Goal: Task Accomplishment & Management: Complete application form

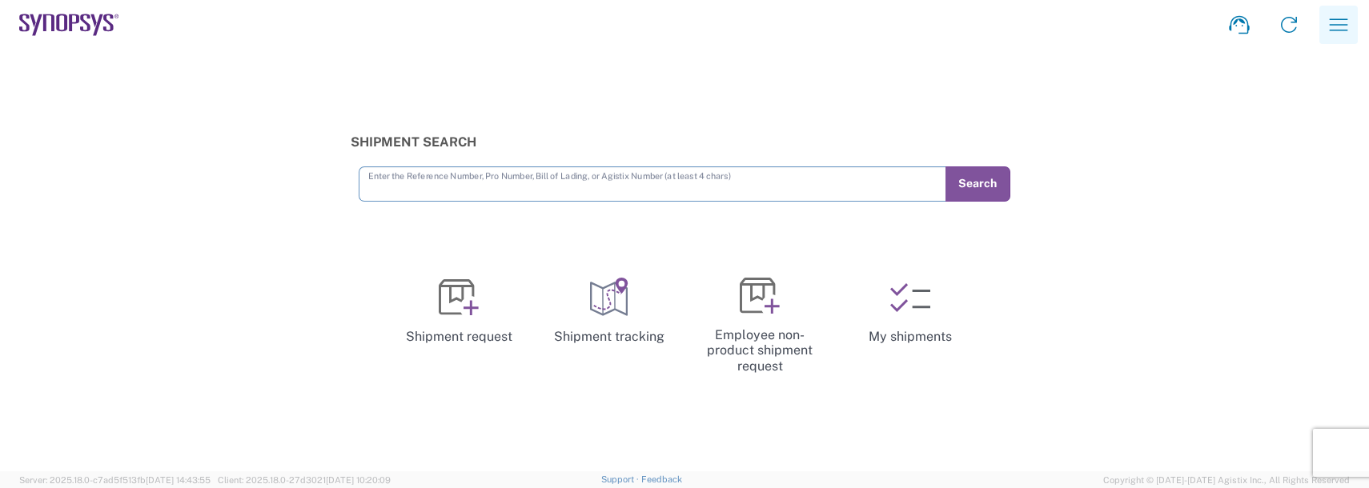
click at [1332, 25] on icon "button" at bounding box center [1339, 24] width 18 height 12
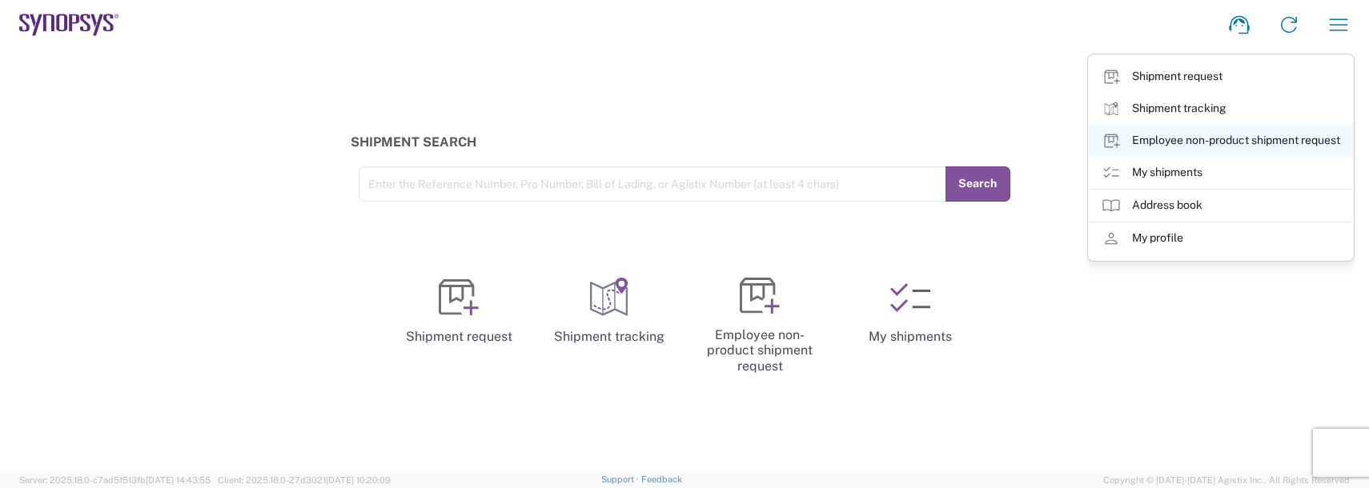
click at [1171, 142] on link "Employee non-product shipment request" at bounding box center [1221, 141] width 264 height 32
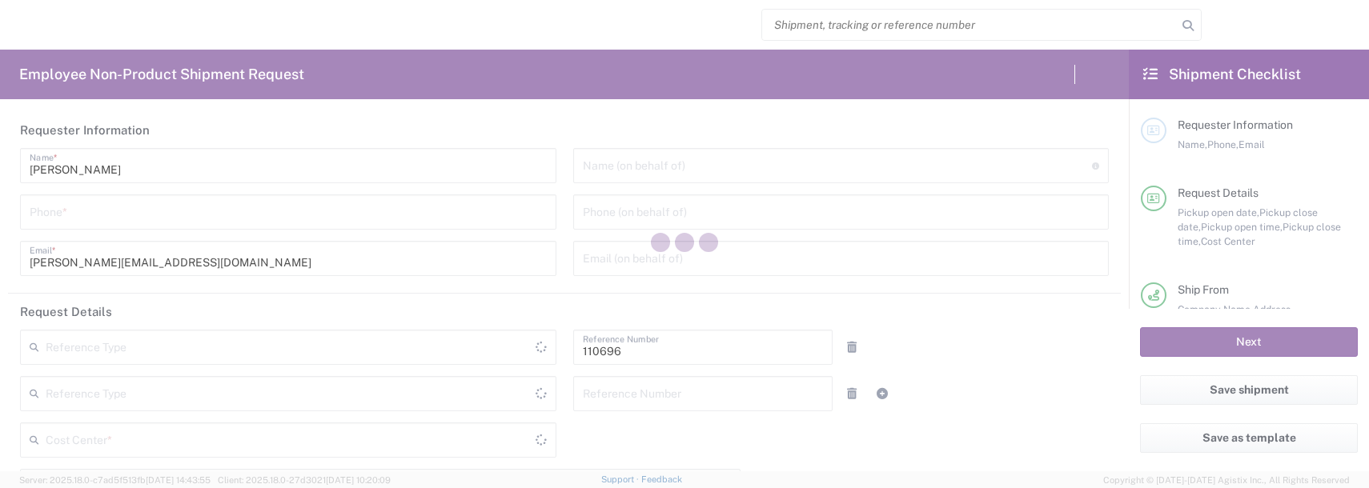
type input "Department"
type input "US01, FAC, SAFETY & 110696"
type input "[US_STATE]"
type input "[GEOGRAPHIC_DATA]"
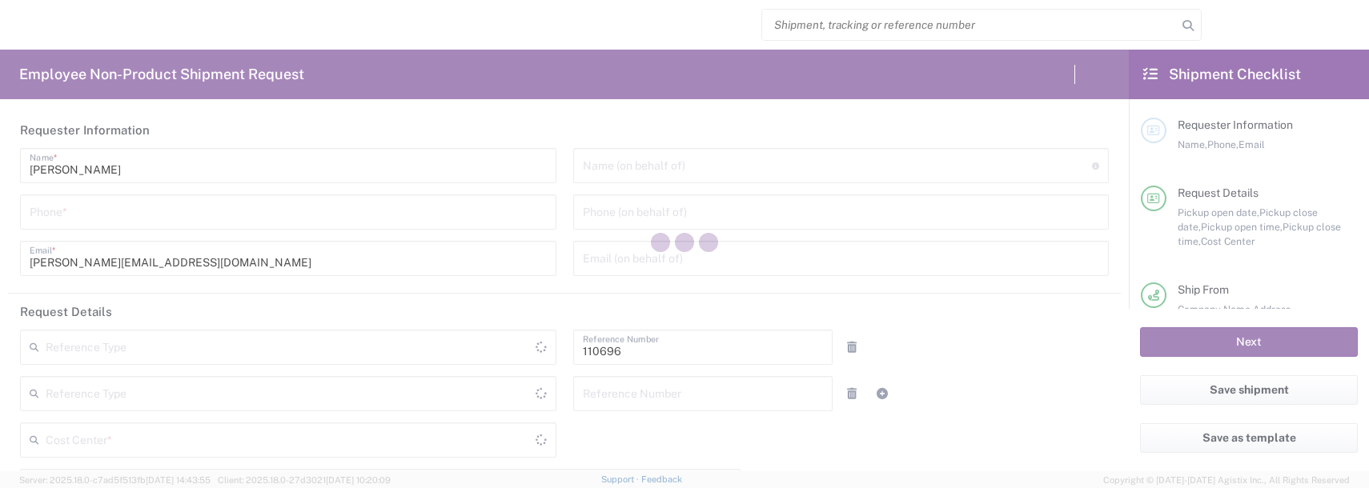
type input "Delivered at Place"
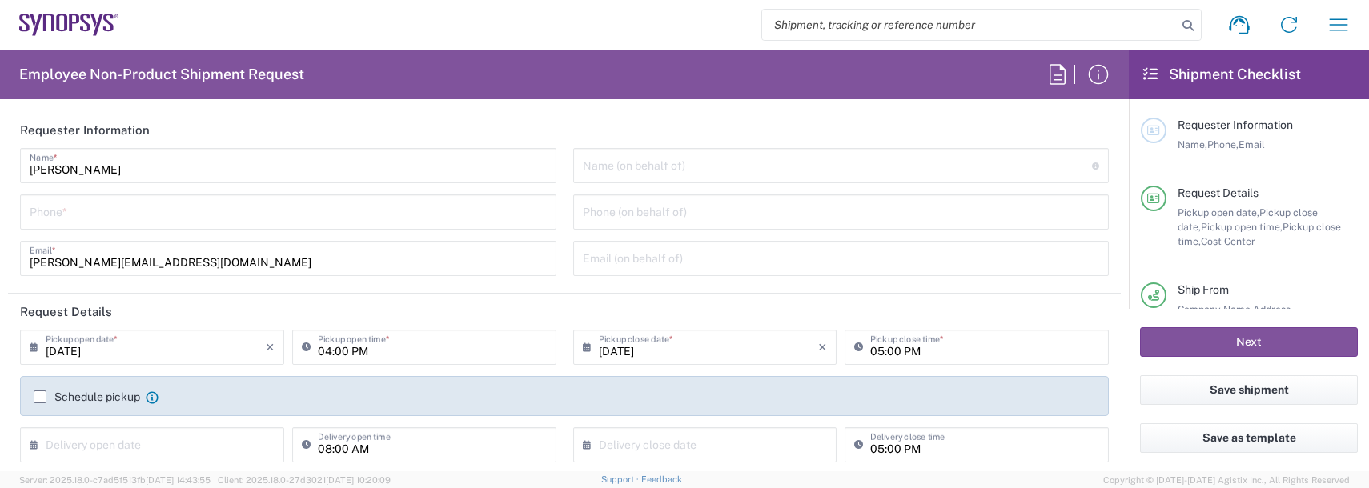
type input "Boxborough US8W"
click at [55, 216] on input "tel" at bounding box center [288, 211] width 517 height 28
type input "9788371149"
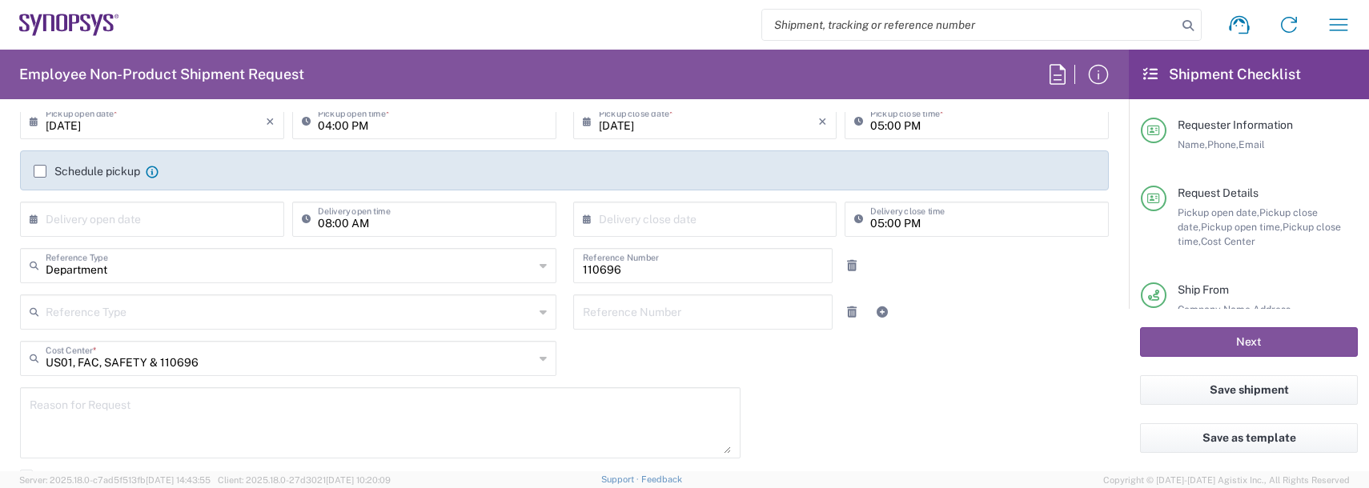
scroll to position [240, 0]
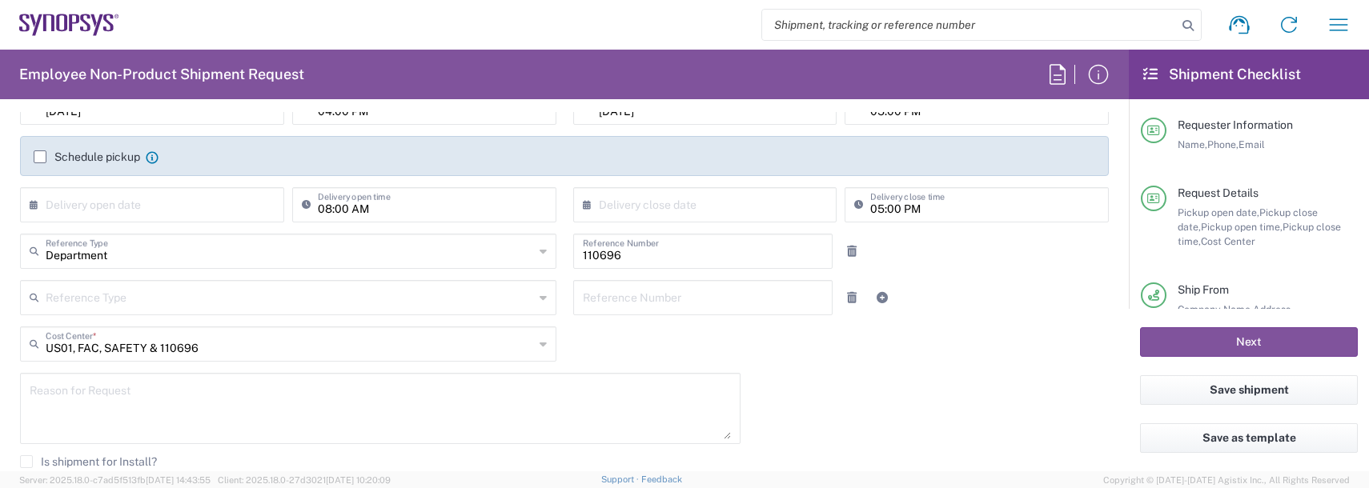
click at [132, 396] on textarea at bounding box center [380, 409] width 701 height 62
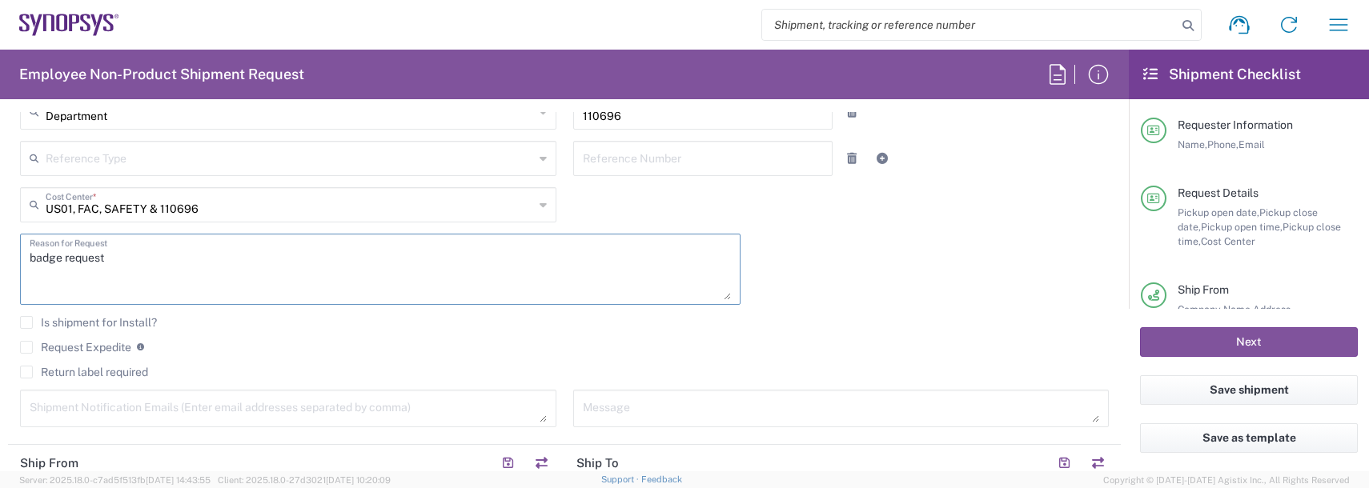
scroll to position [400, 0]
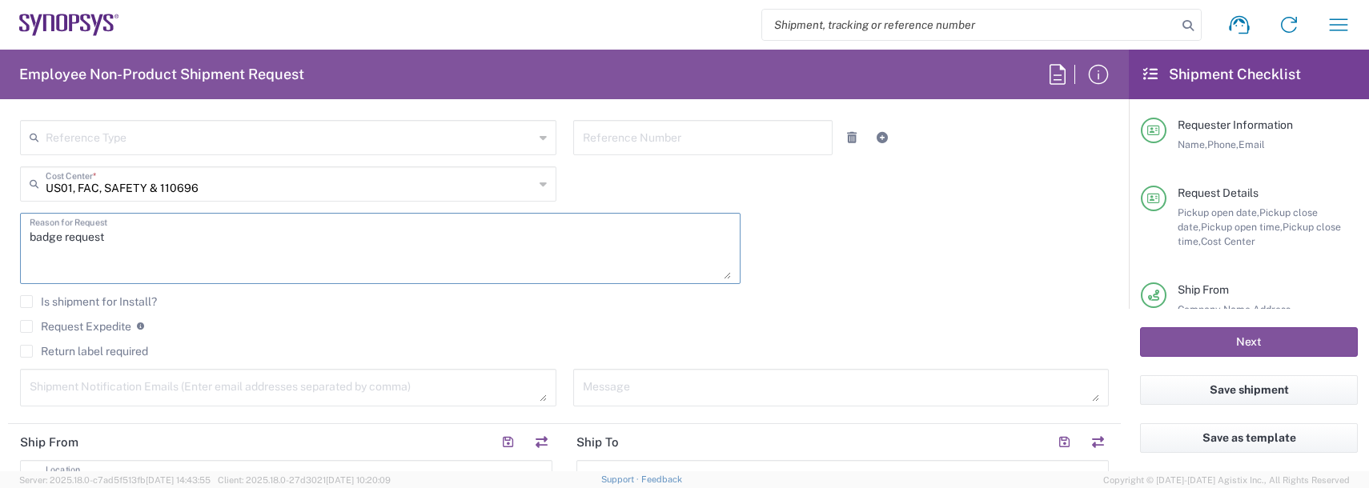
type textarea "badge request"
click at [131, 400] on textarea at bounding box center [288, 388] width 517 height 28
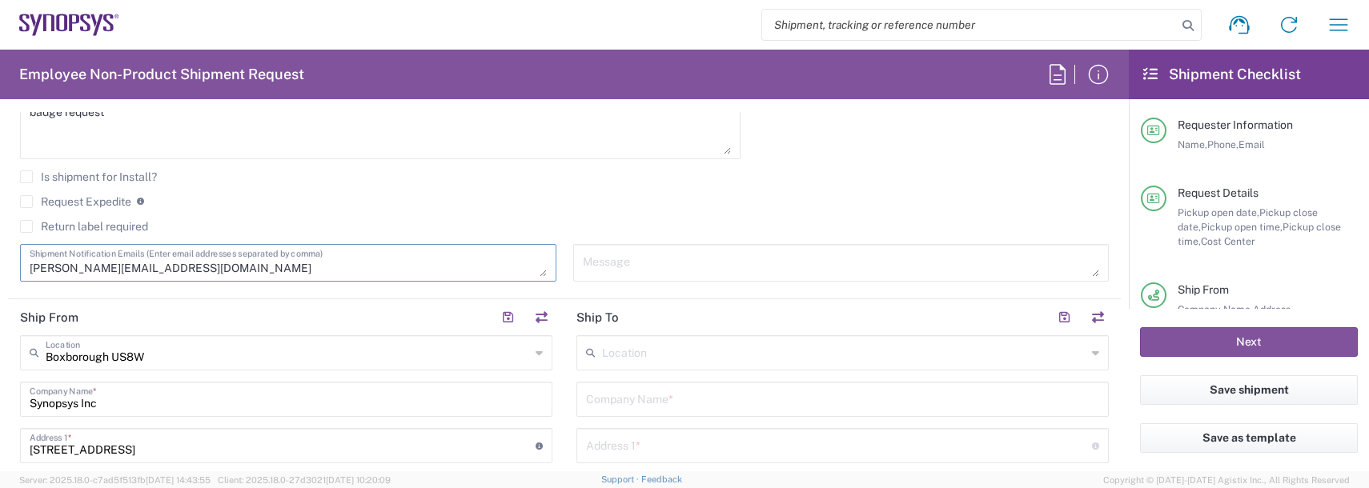
scroll to position [561, 0]
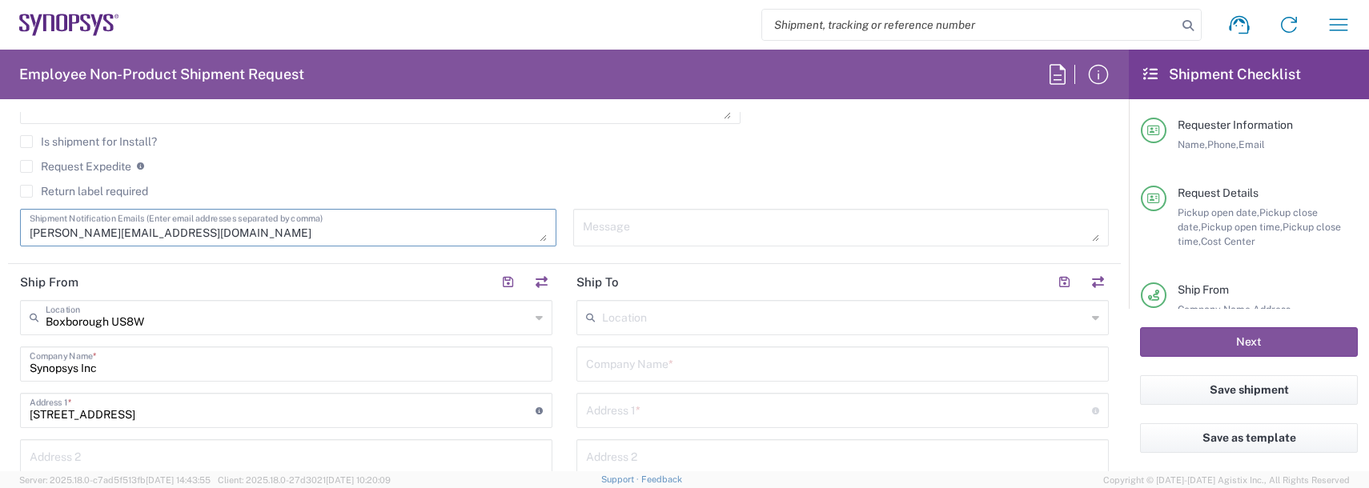
type textarea "durland@synopsys.com"
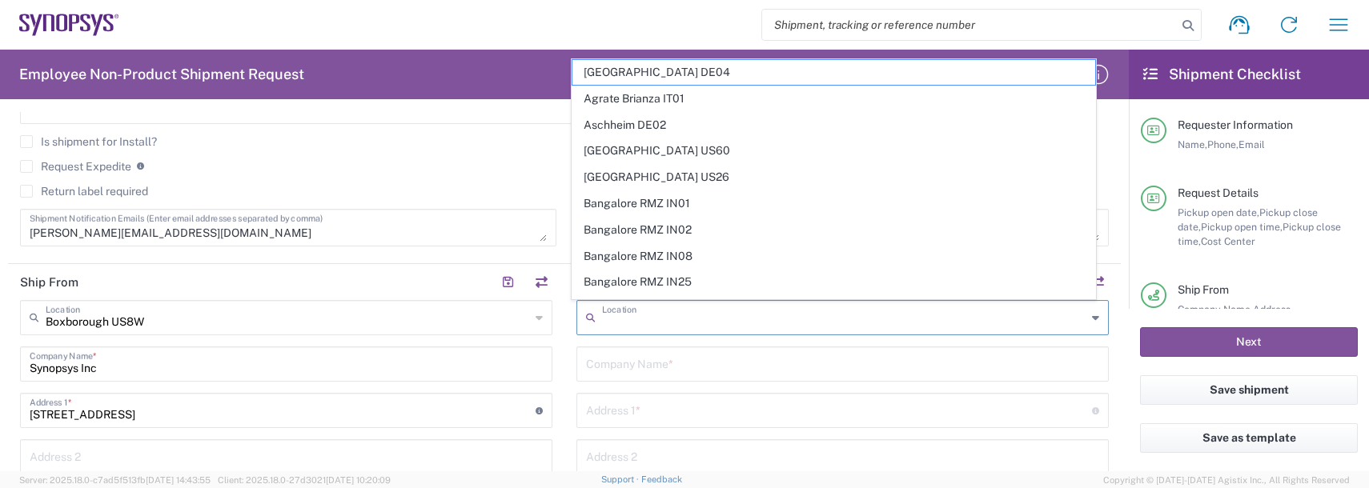
click at [634, 323] on input "text" at bounding box center [844, 317] width 484 height 28
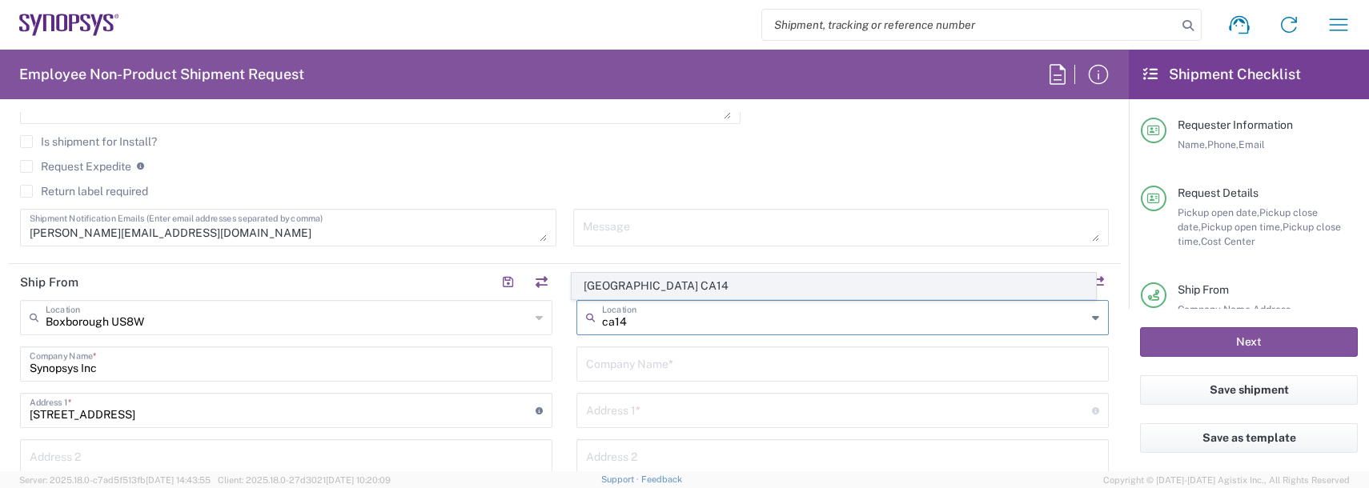
click at [651, 284] on span "Ottawa CA14" at bounding box center [835, 286] width 524 height 25
type input "Ottawa CA14"
type input "Synopsys Canada ULC"
type input "450 March Road"
type input "Suite 401"
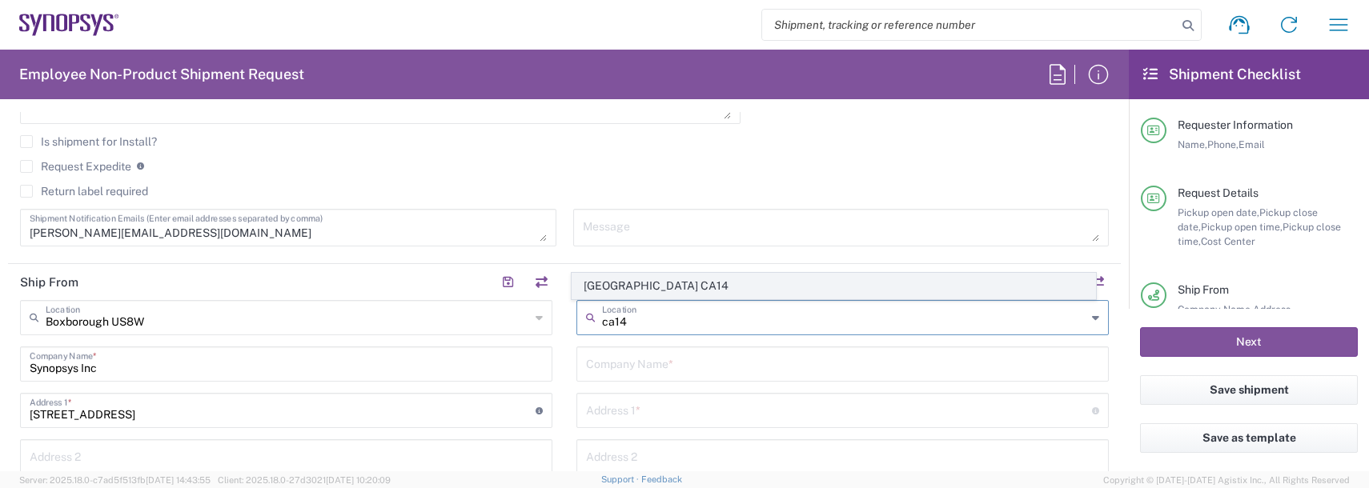
type input "Ottawa"
type input "Canada"
type input "K2K 3K2"
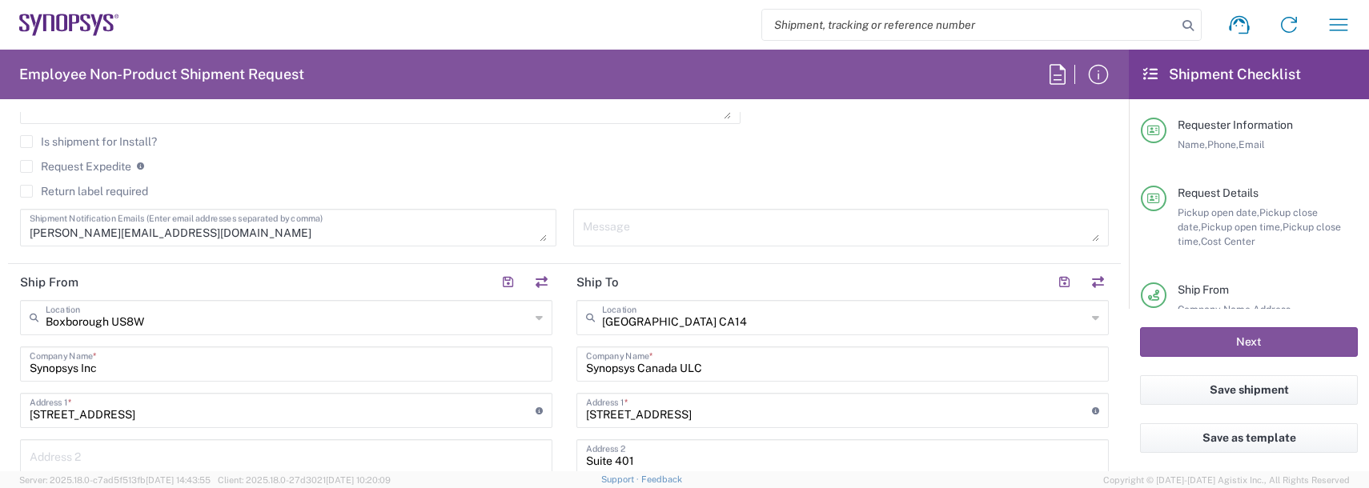
type input "Ontario"
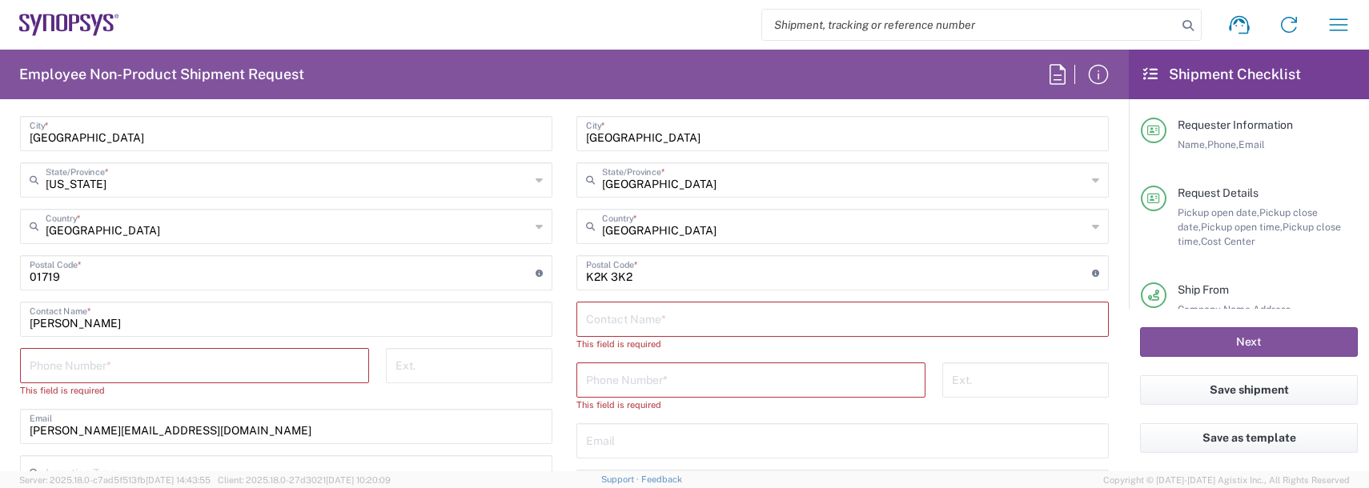
scroll to position [961, 0]
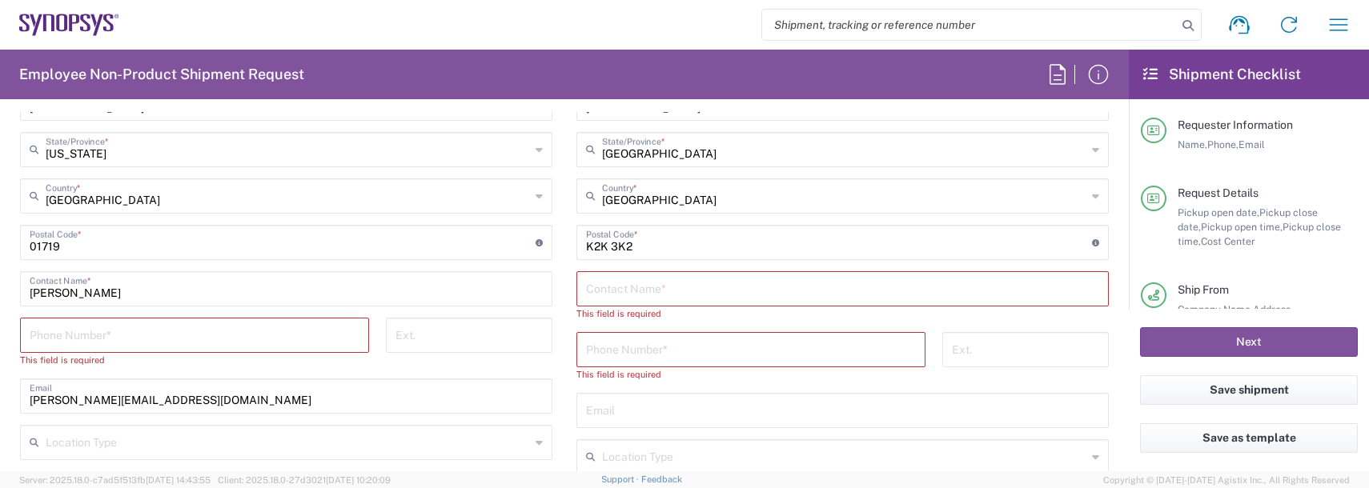
click at [637, 290] on input "text" at bounding box center [842, 288] width 513 height 28
click at [637, 290] on input "Shiwani" at bounding box center [842, 288] width 513 height 28
type input "Shiwani Chada"
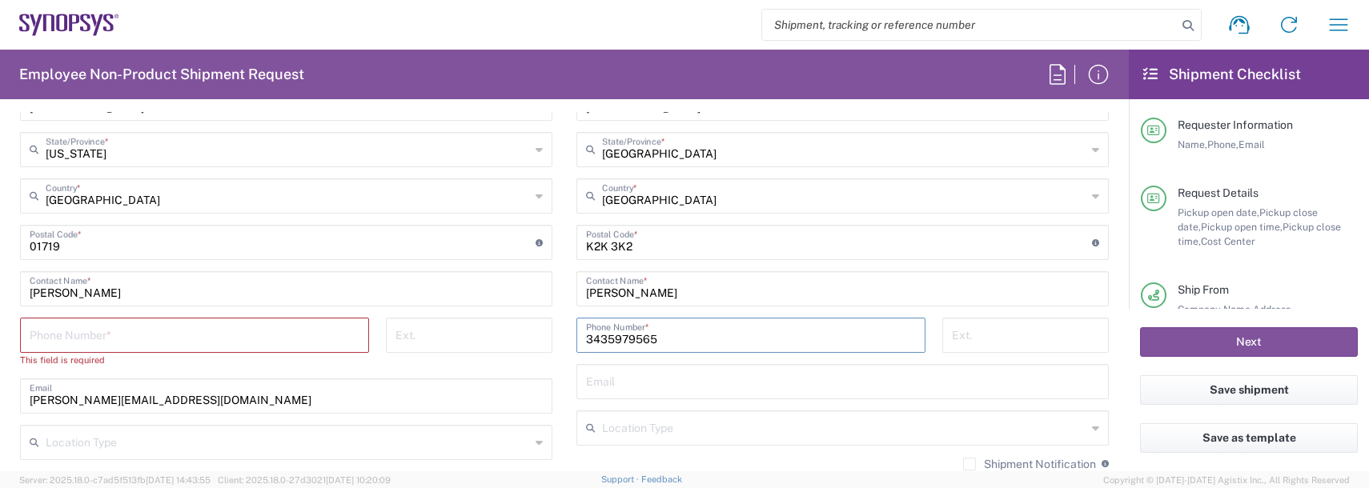
type input "3435979565"
drag, startPoint x: 54, startPoint y: 348, endPoint x: 58, endPoint y: 335, distance: 14.0
click at [58, 335] on div "Phone Number *" at bounding box center [194, 335] width 349 height 35
click at [58, 334] on input "tel" at bounding box center [195, 334] width 330 height 28
type input "9788371149"
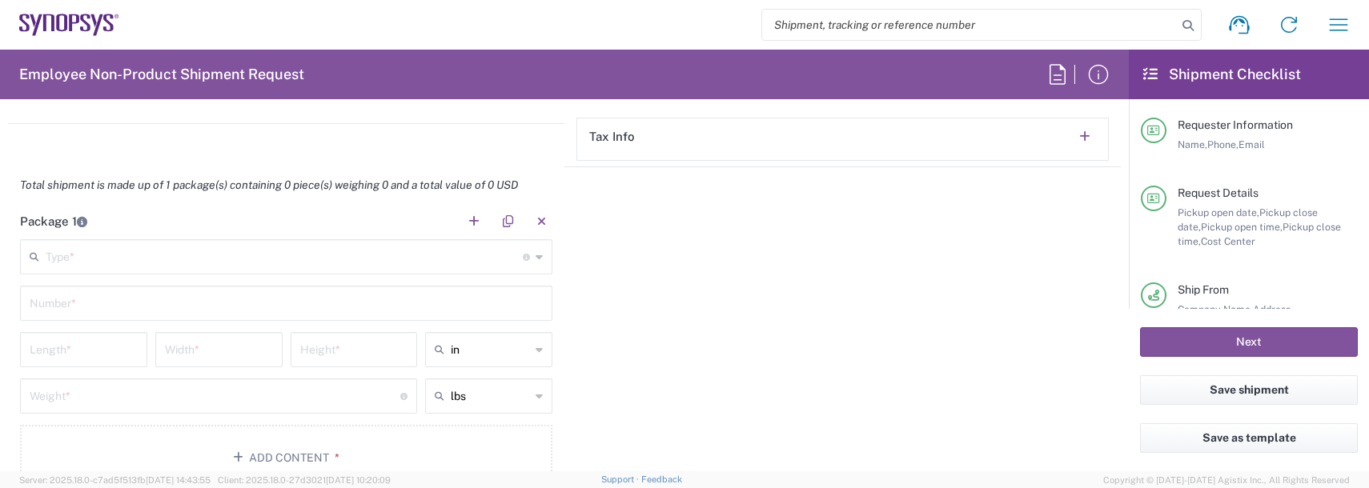
scroll to position [1361, 0]
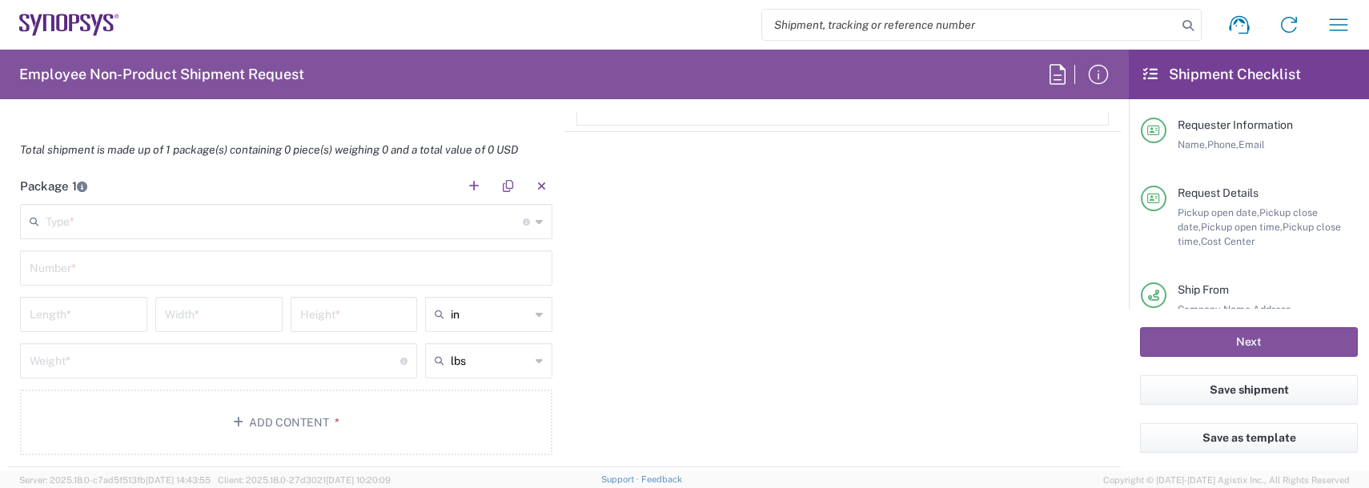
click at [82, 208] on input "text" at bounding box center [284, 221] width 477 height 28
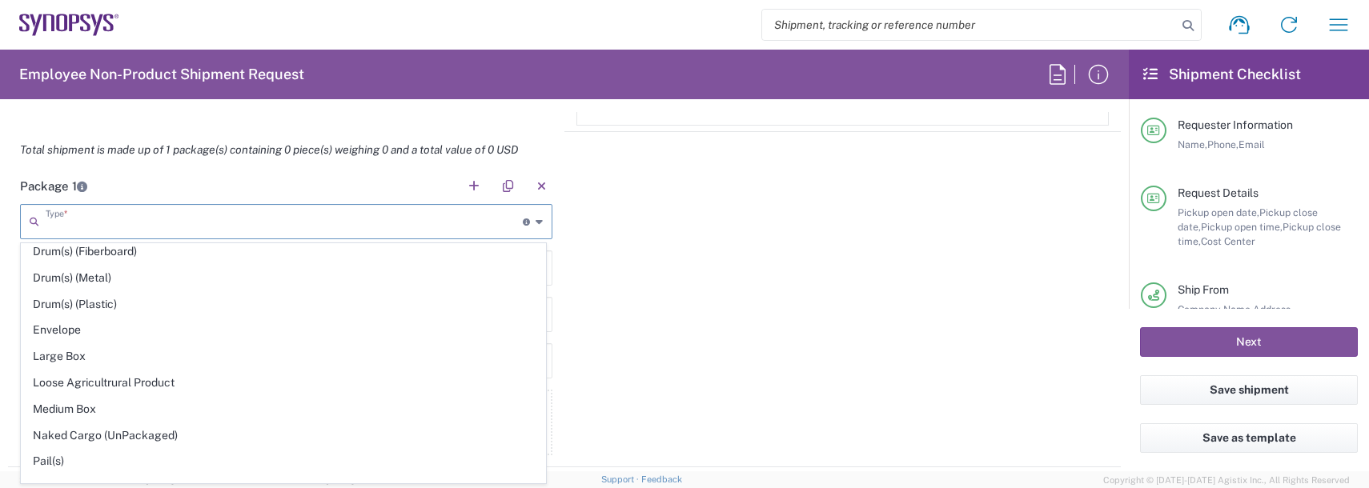
scroll to position [400, 0]
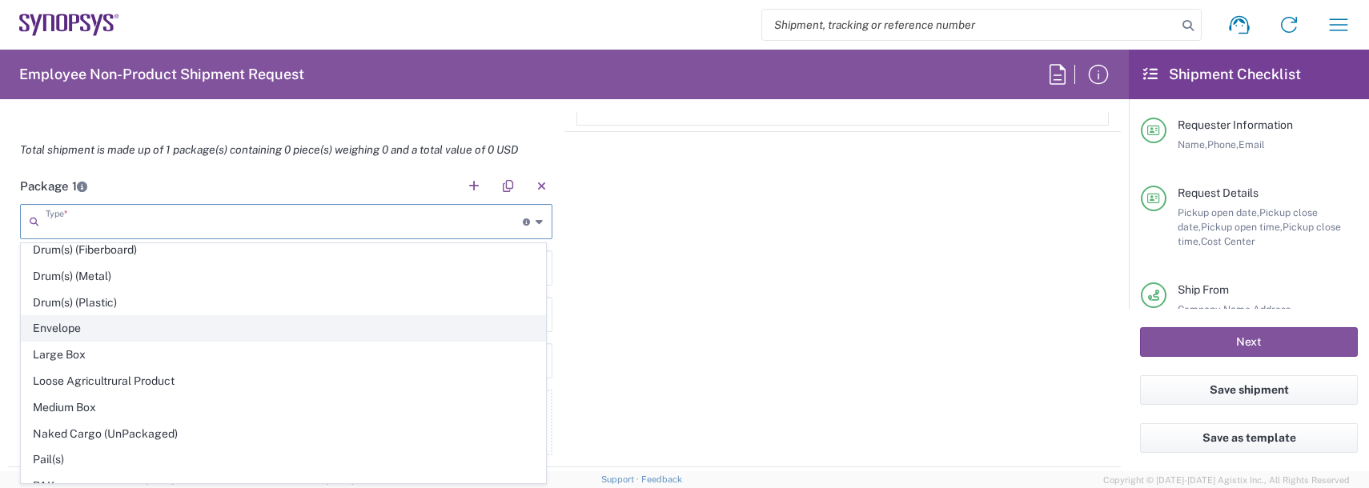
click at [51, 321] on span "Envelope" at bounding box center [284, 328] width 524 height 25
type input "Envelope"
type input "1"
type input "9.5"
type input "12.5"
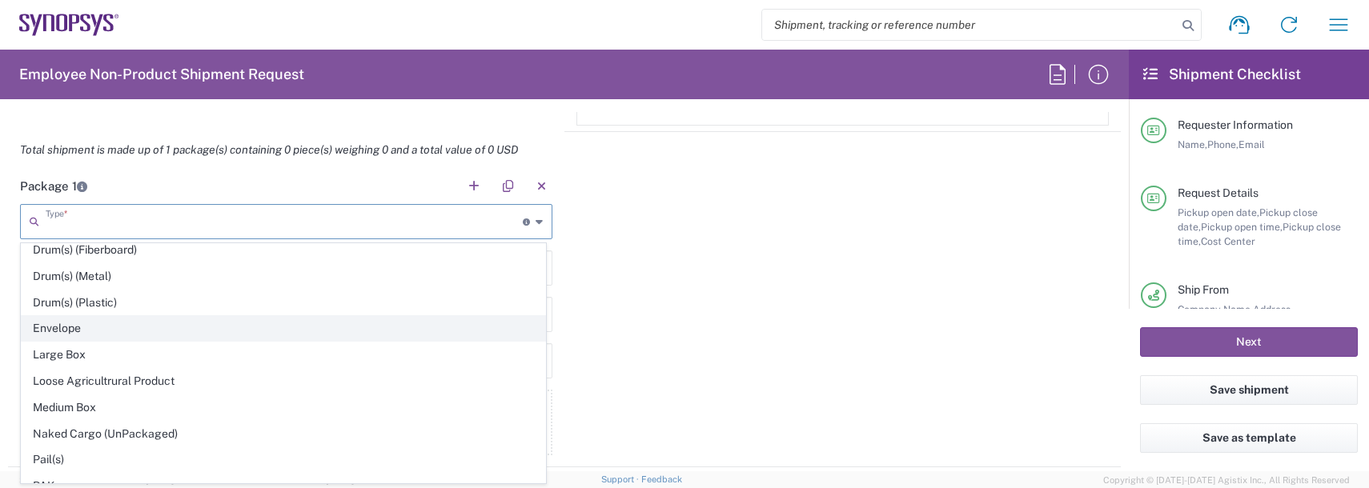
type input "0.25"
type input "1"
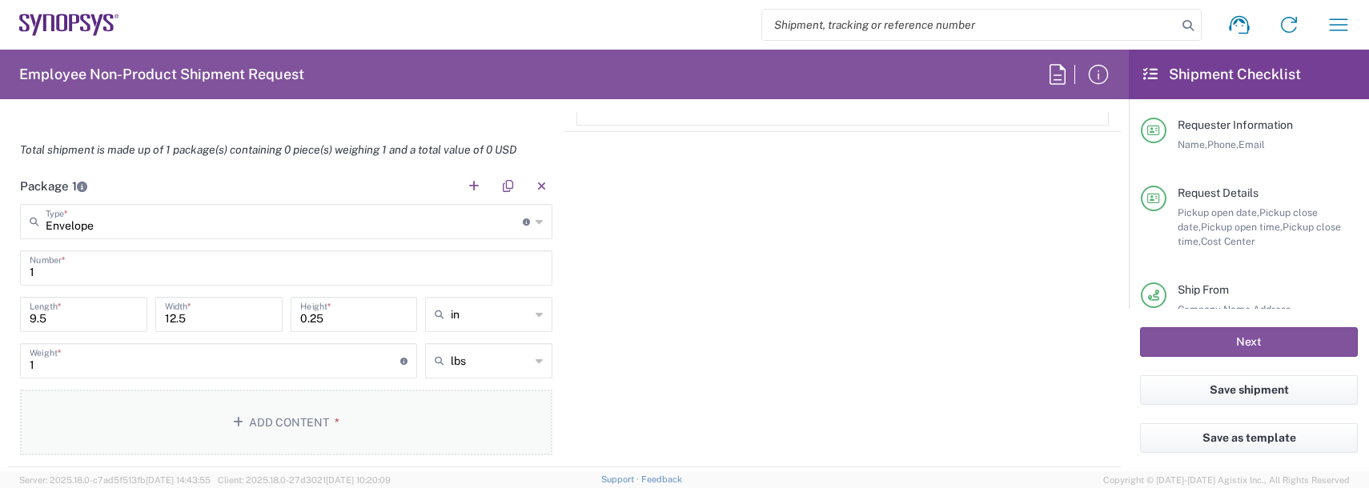
click at [306, 420] on button "Add Content *" at bounding box center [286, 423] width 532 height 66
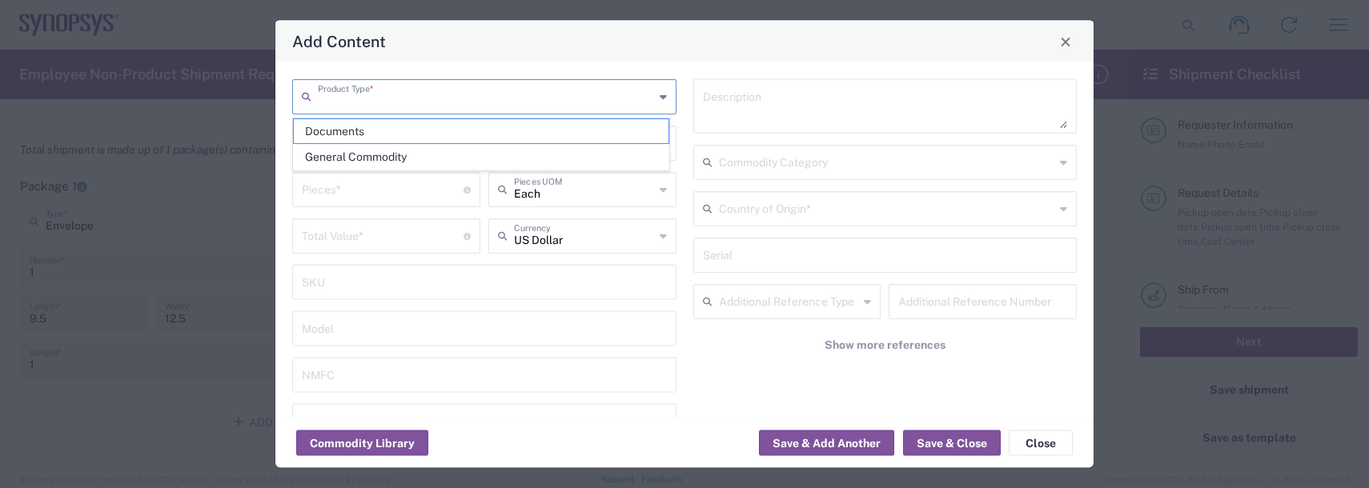
click at [414, 83] on input "text" at bounding box center [486, 96] width 336 height 28
click at [336, 168] on span "General Commodity" at bounding box center [481, 157] width 375 height 25
type input "General Commodity"
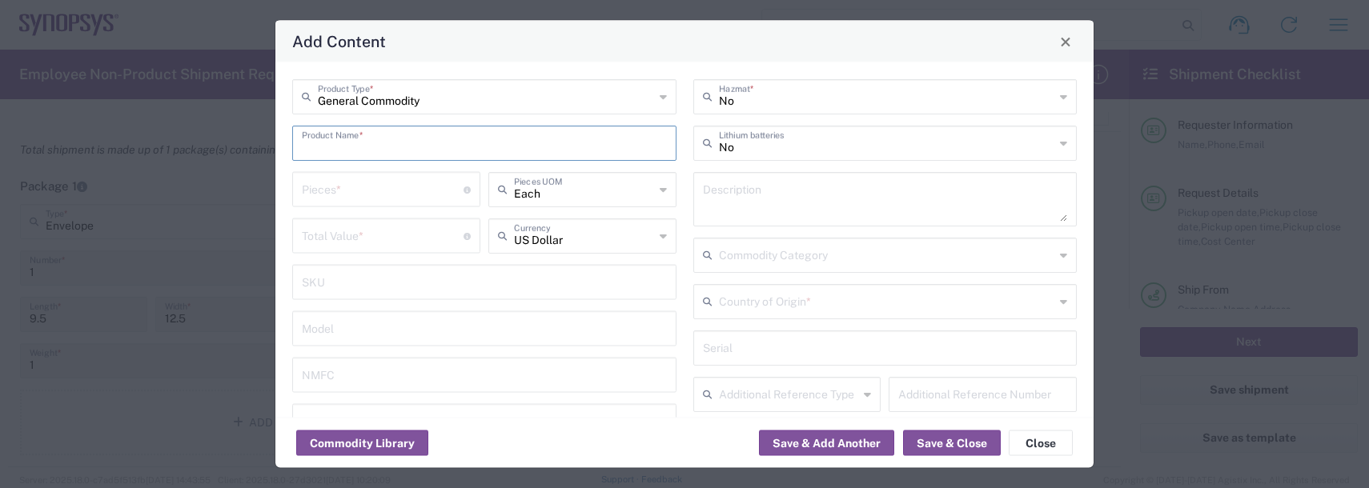
click at [577, 145] on input "text" at bounding box center [484, 142] width 365 height 28
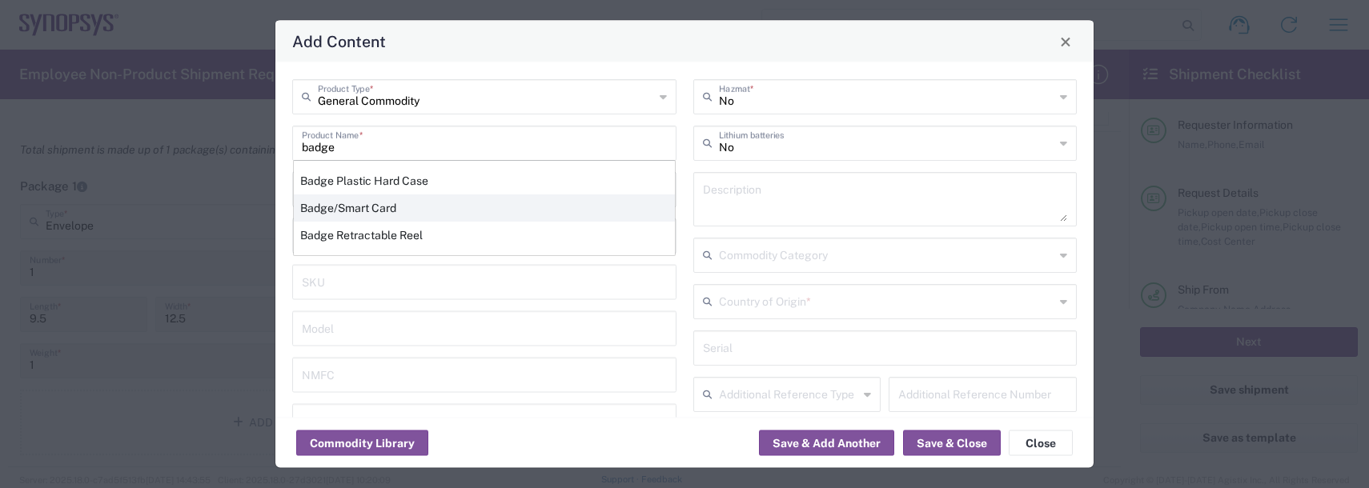
click at [381, 205] on div "Badge/Smart Card" at bounding box center [484, 208] width 381 height 27
type input "Badge/Smart Card"
type input "10.15"
type textarea "Badge/Smart Card"
type input "United States"
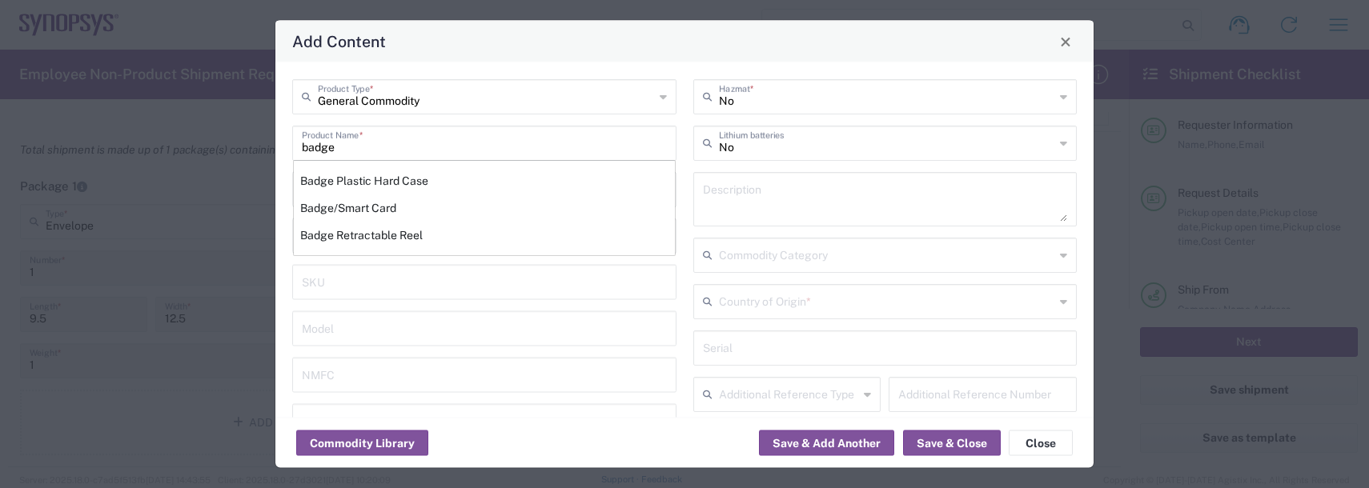
type input "8523.52.0090"
type input "BIS"
type input "EAR99"
type input "NLR - No License Required"
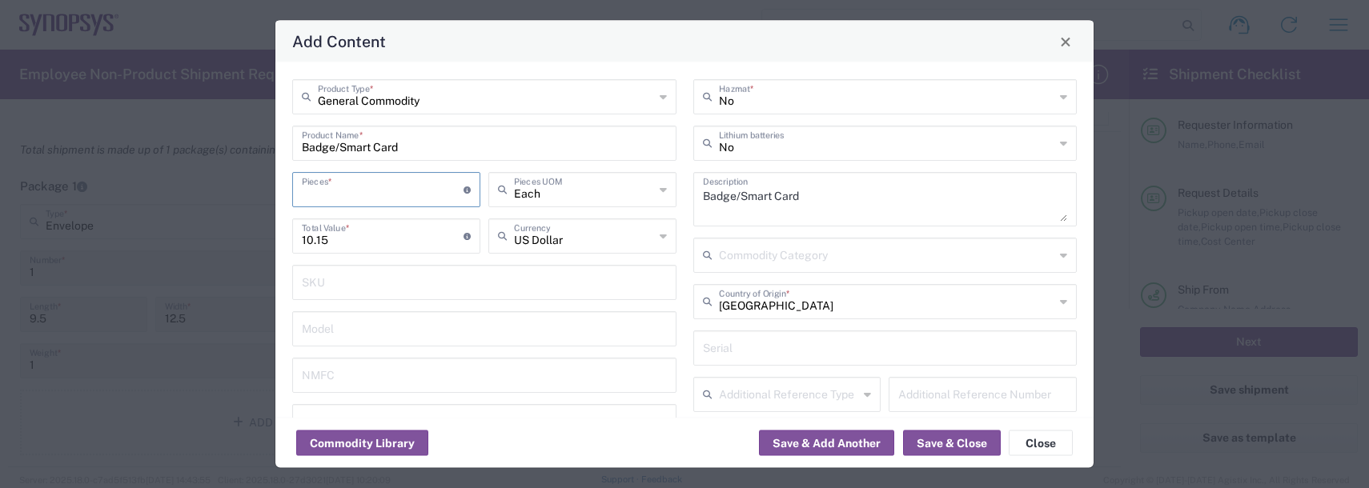
click at [344, 185] on input "number" at bounding box center [383, 189] width 162 height 28
type input "1"
click at [814, 448] on button "Save & Add Another" at bounding box center [826, 444] width 135 height 26
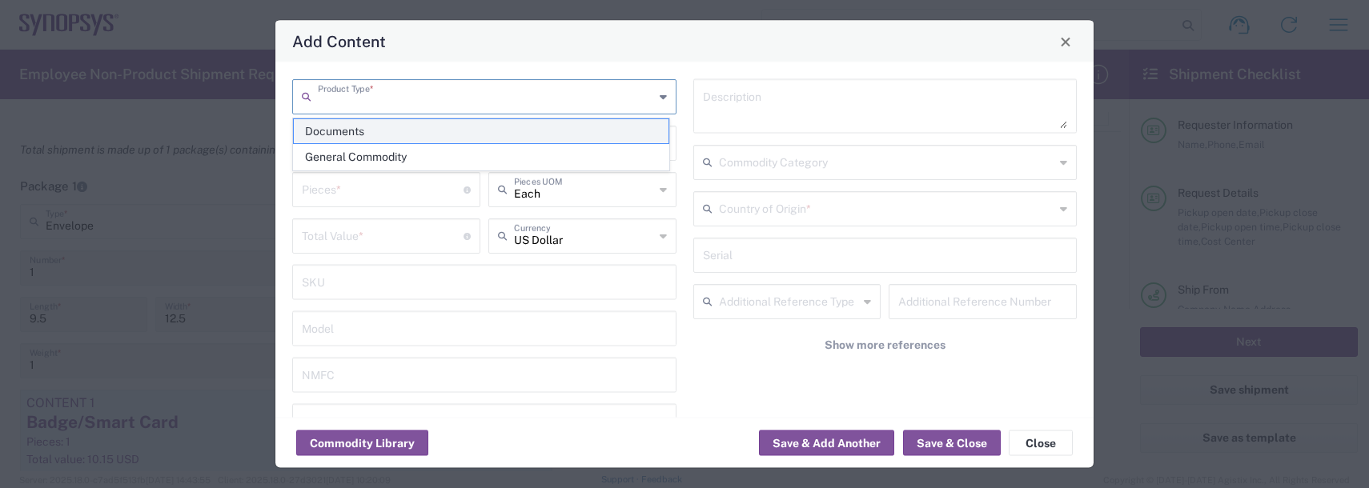
drag, startPoint x: 344, startPoint y: 97, endPoint x: 348, endPoint y: 135, distance: 38.6
click at [344, 98] on input "text" at bounding box center [486, 96] width 336 height 28
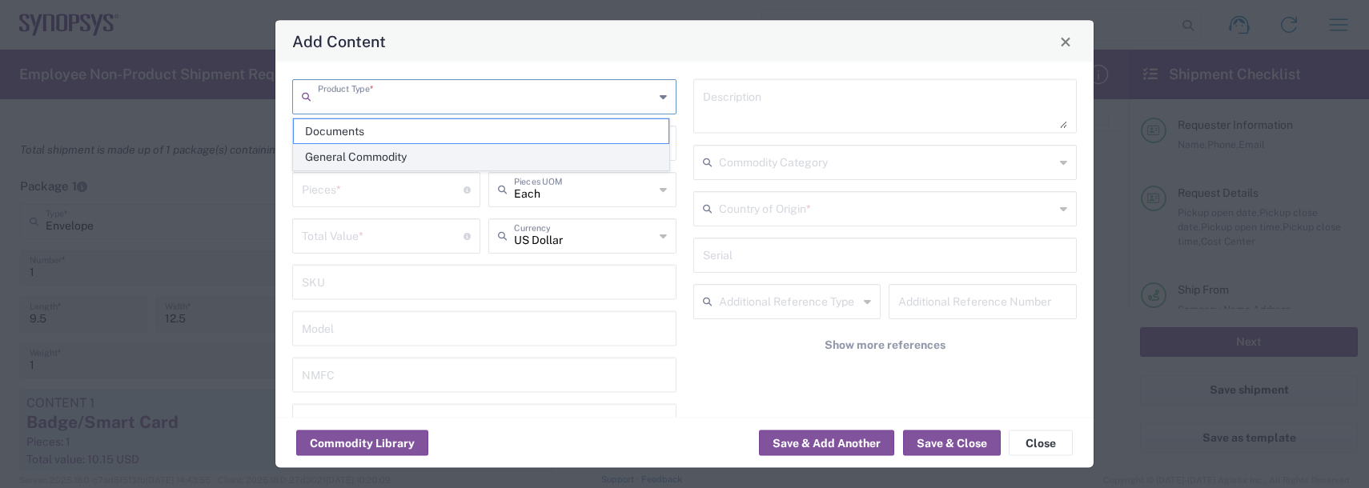
click at [348, 153] on span "General Commodity" at bounding box center [481, 157] width 375 height 25
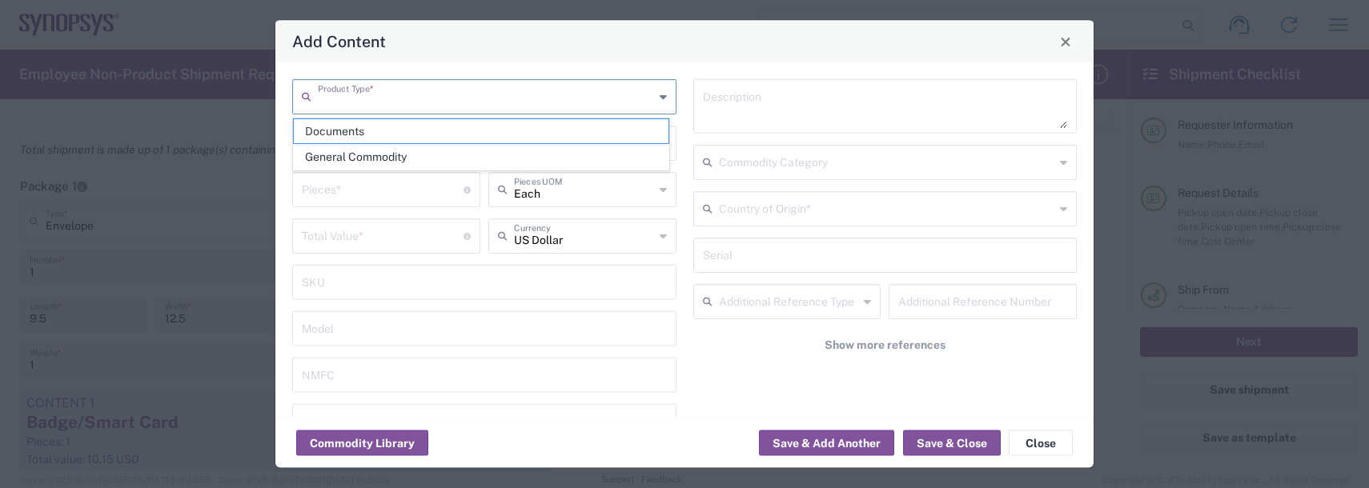
type input "General Commodity"
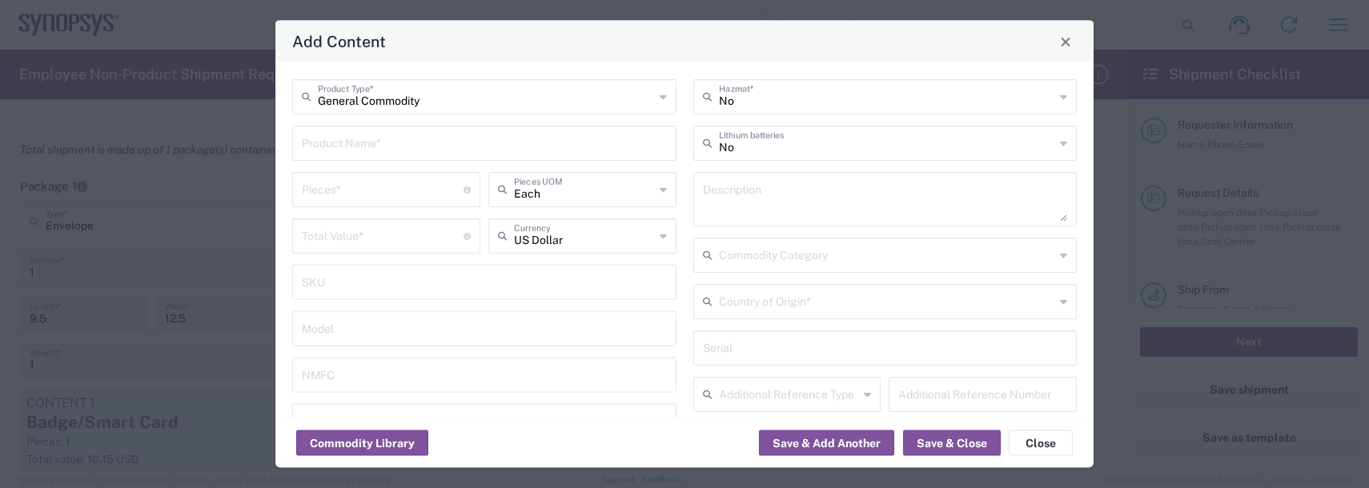
click at [344, 147] on input "text" at bounding box center [484, 142] width 365 height 28
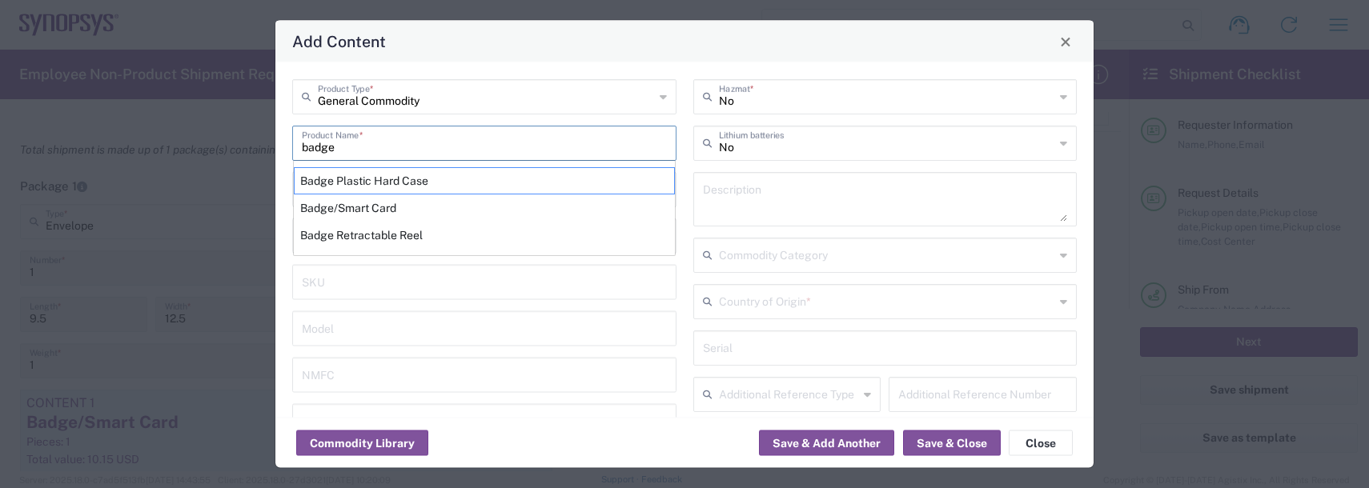
click at [353, 181] on div "Badge Plastic Hard Case" at bounding box center [484, 180] width 381 height 27
type input "Badge Plastic Hard Case"
type input "1.25"
type textarea "Badge Plastic Hard Case"
type input "United States"
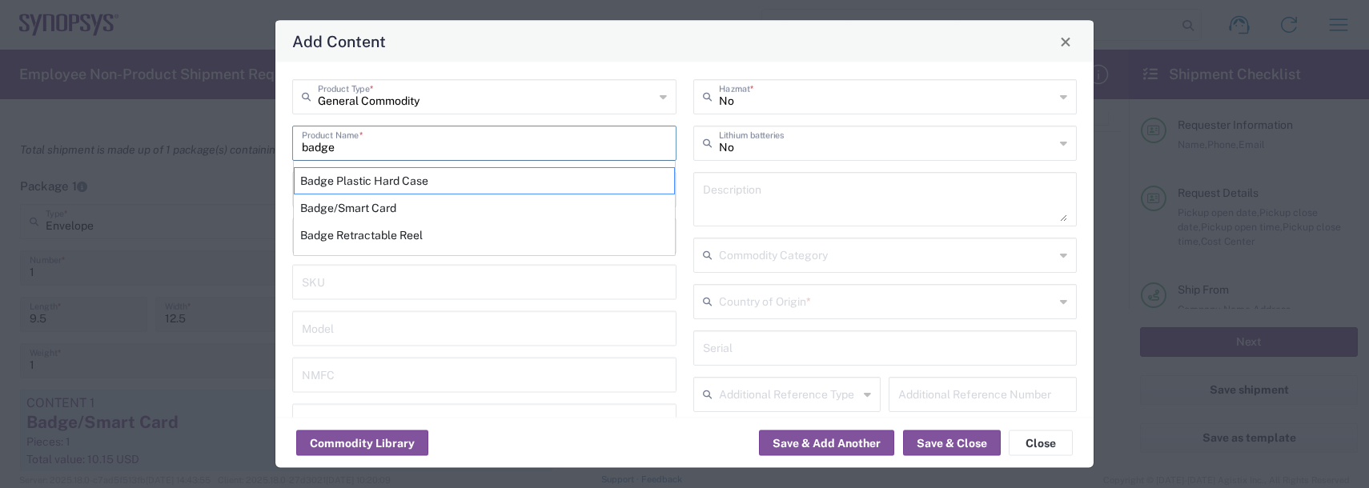
type input "4202.32.0000"
type input "BIS"
type input "EAR99"
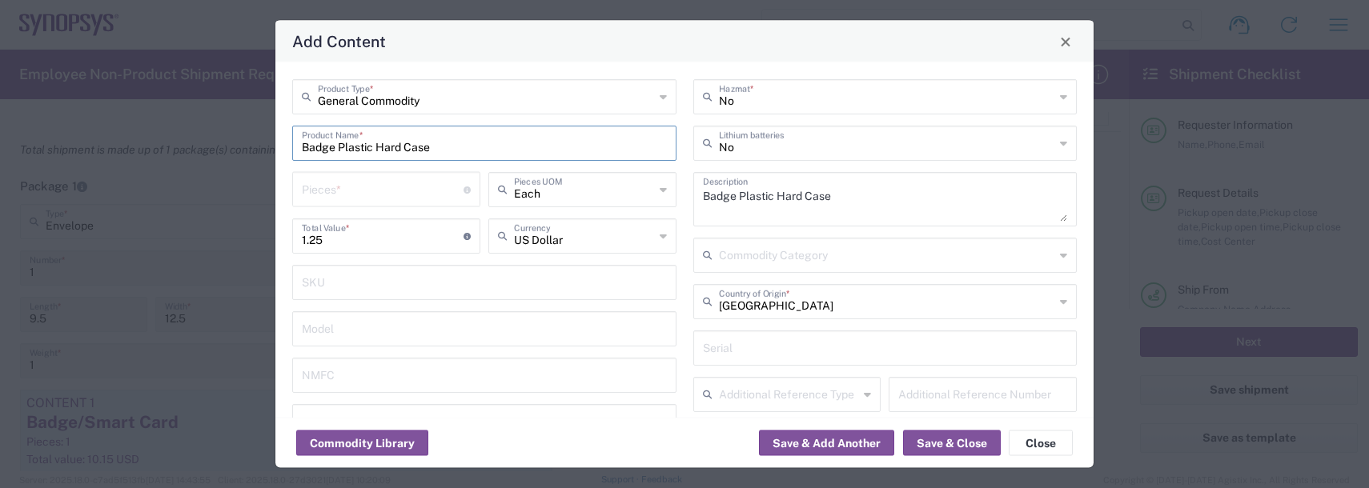
type input "NLR - No License Required"
click at [338, 186] on input "number" at bounding box center [383, 189] width 162 height 28
type input "1"
click at [834, 447] on button "Save & Add Another" at bounding box center [826, 444] width 135 height 26
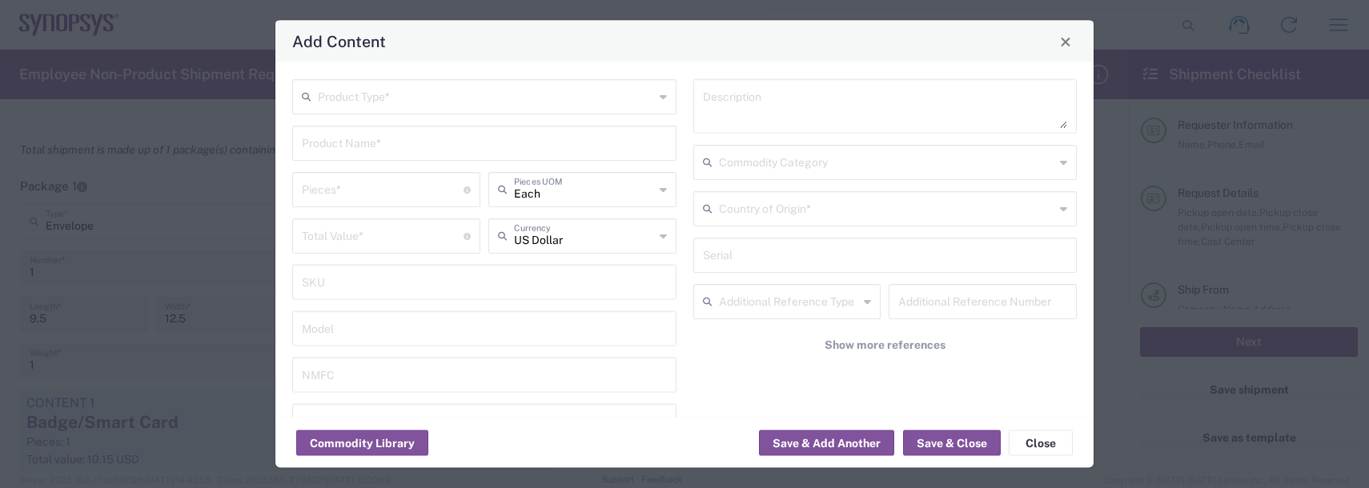
drag, startPoint x: 324, startPoint y: 98, endPoint x: 328, endPoint y: 130, distance: 32.3
click at [326, 102] on input "text" at bounding box center [486, 96] width 336 height 28
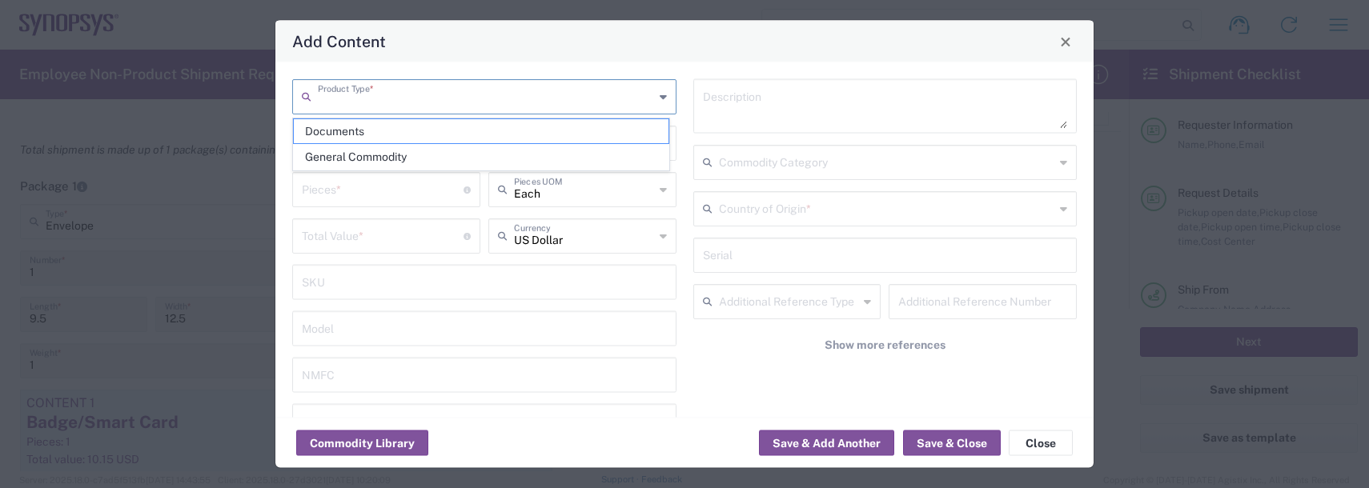
click at [331, 157] on span "General Commodity" at bounding box center [481, 157] width 375 height 25
type input "General Commodity"
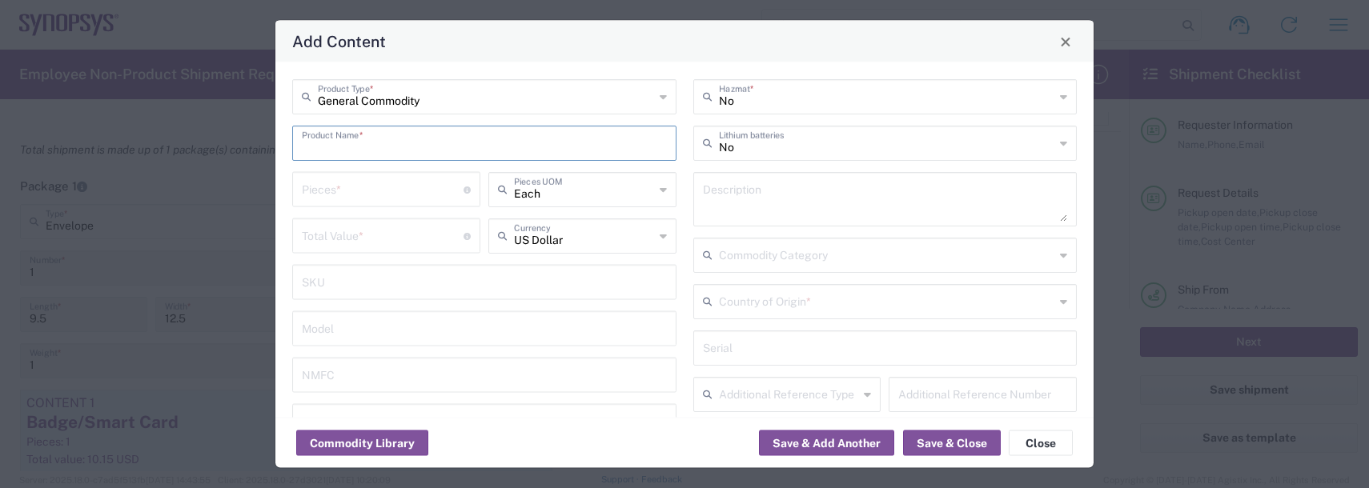
click at [323, 147] on input "text" at bounding box center [484, 142] width 365 height 28
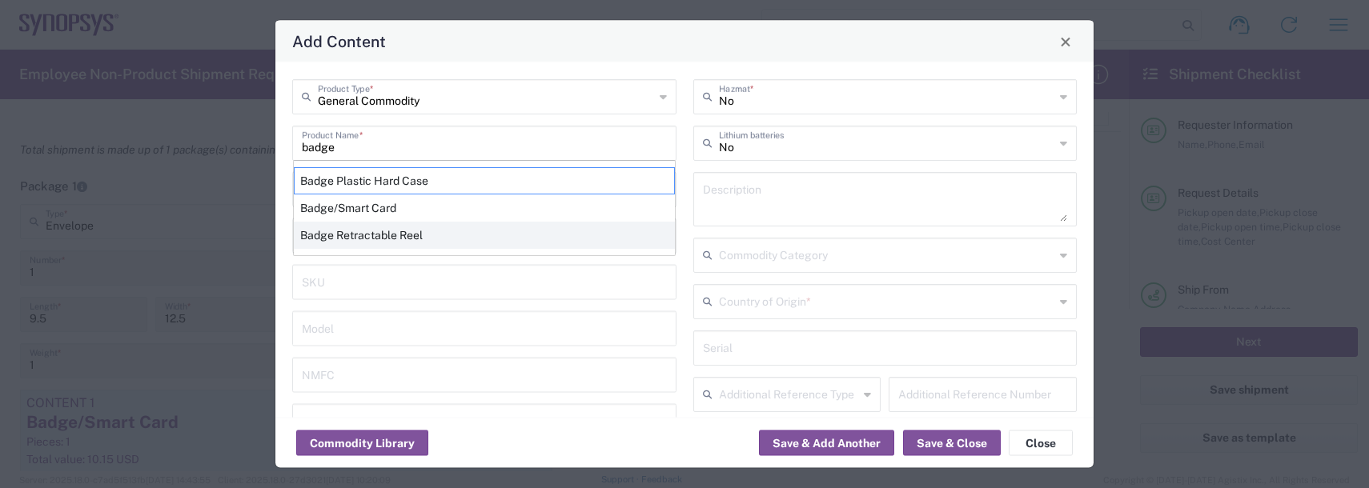
click at [363, 246] on div "Badge Retractable Reel" at bounding box center [484, 235] width 381 height 27
type input "Badge Retractable Reel"
type input "1.85"
type textarea "Badge Retractable Reel"
type input "United States"
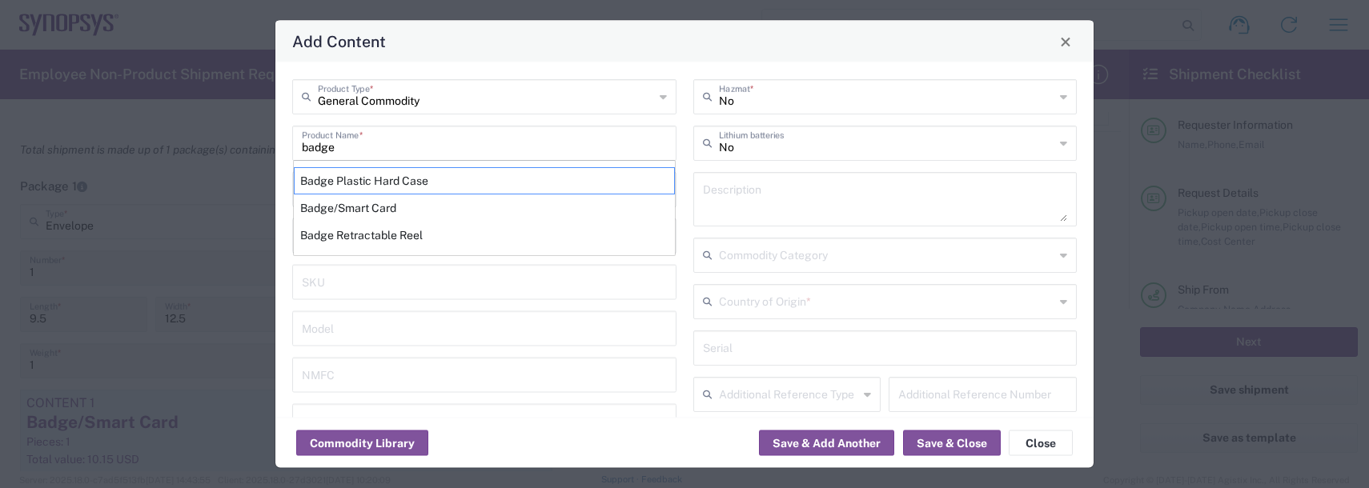
type input "7326.90.8695"
type input "BIS"
type input "EAR99"
type input "7326.90.9010"
type input "NLR - No License Required"
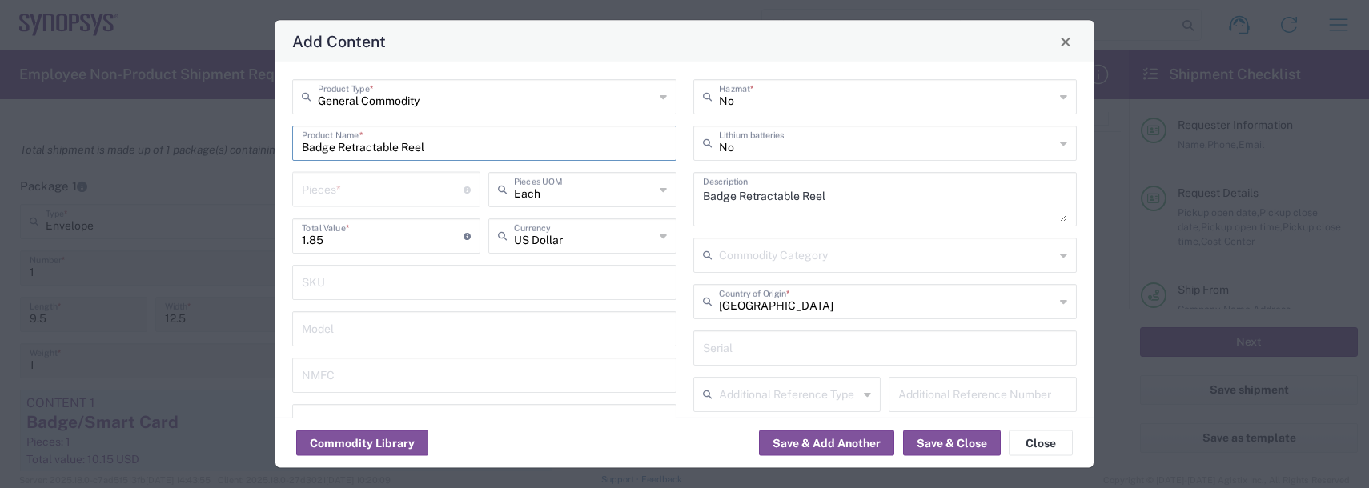
click at [332, 180] on input "number" at bounding box center [383, 189] width 162 height 28
type input "1"
click at [830, 447] on button "Save & Add Another" at bounding box center [826, 444] width 135 height 26
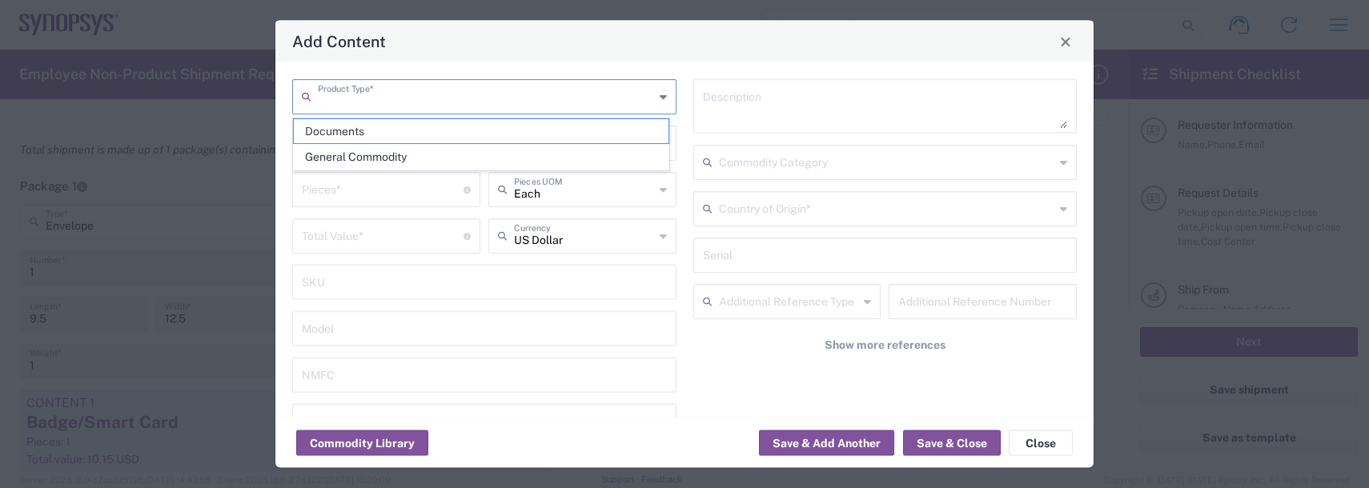
click at [384, 98] on input "text" at bounding box center [486, 96] width 336 height 28
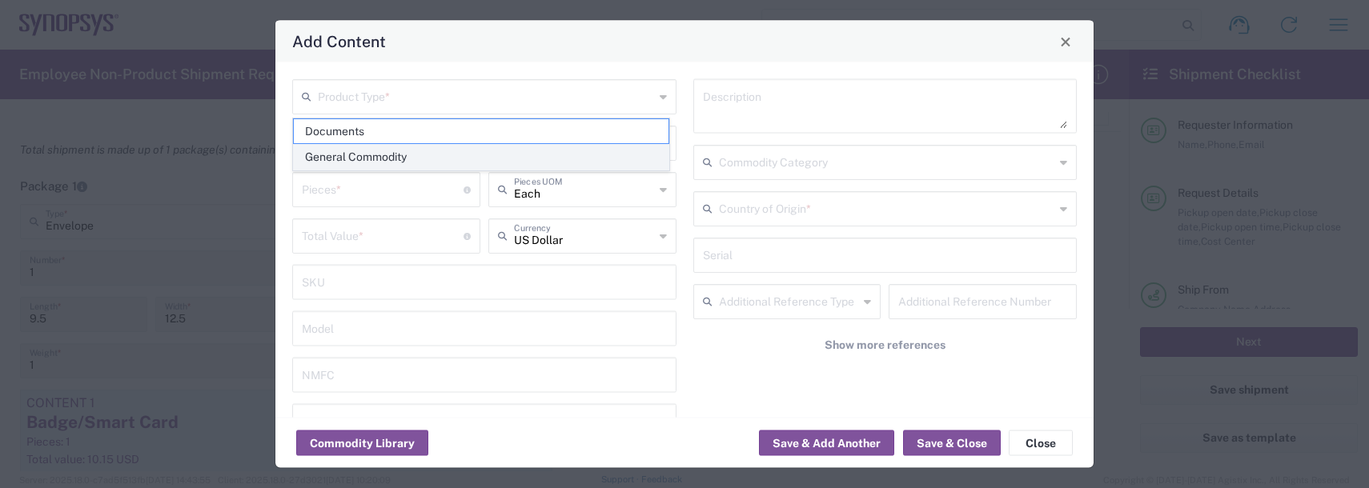
click at [373, 145] on span "General Commodity" at bounding box center [481, 157] width 375 height 25
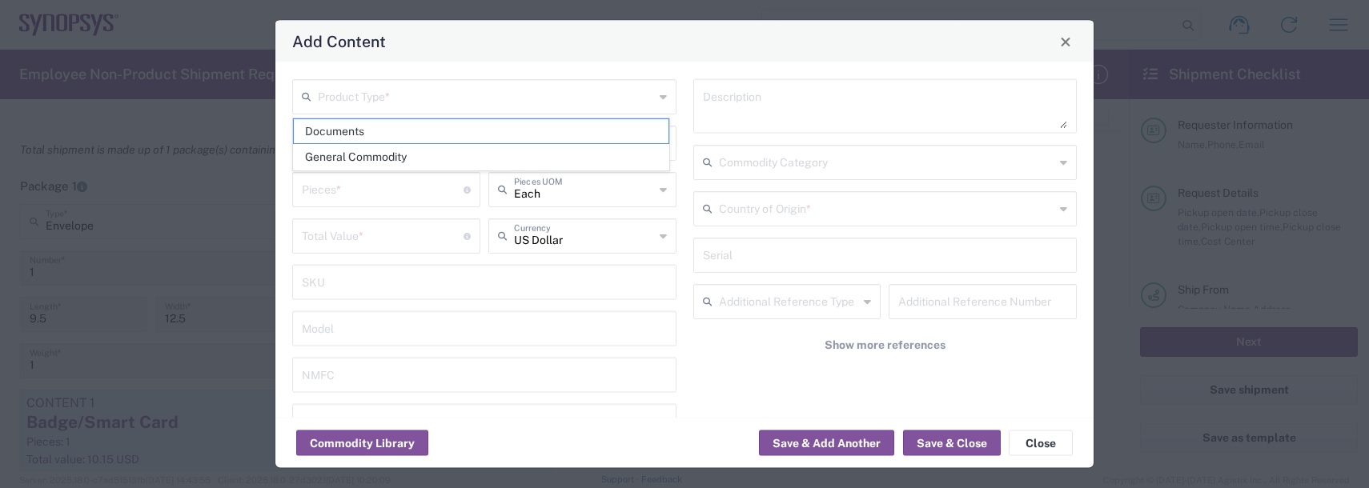
type input "General Commodity"
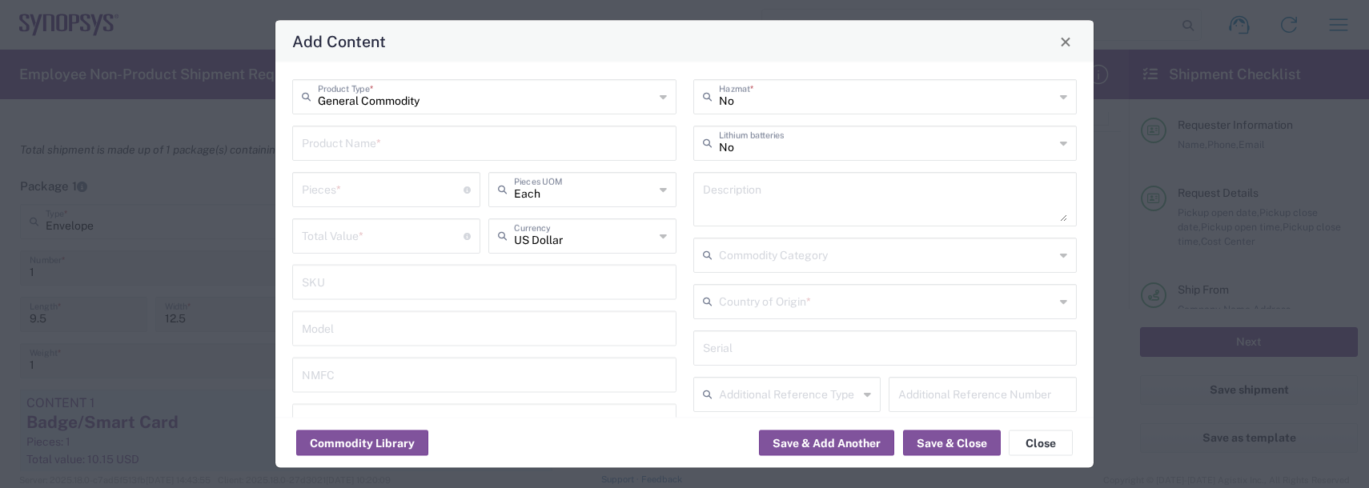
click at [354, 135] on input "text" at bounding box center [484, 142] width 365 height 28
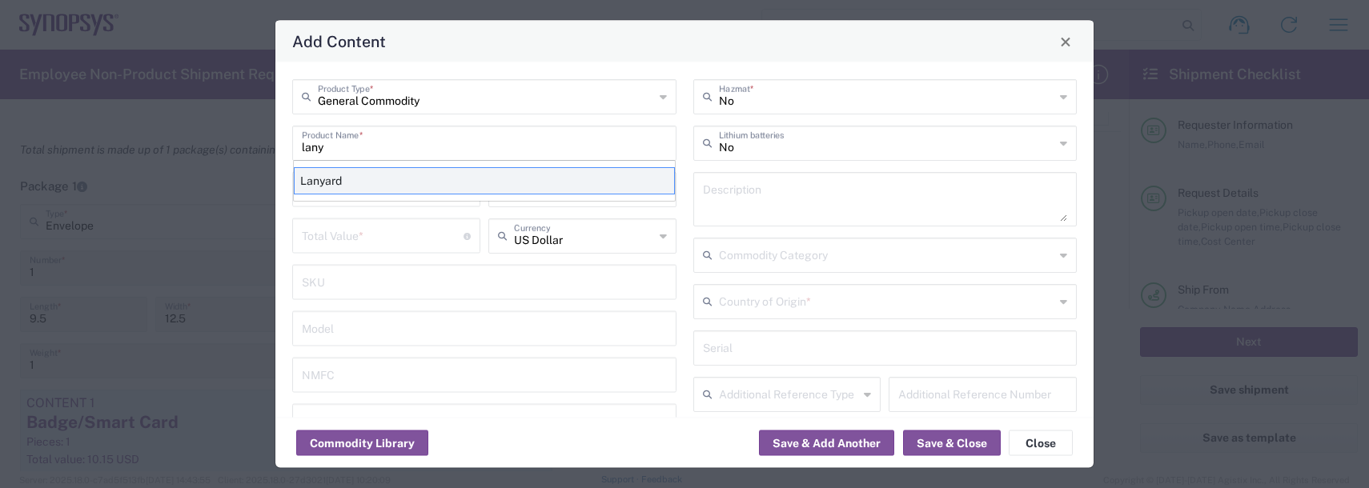
click at [340, 186] on div "Lanyard" at bounding box center [484, 180] width 381 height 27
type input "Lanyard"
type input "1.7"
type textarea "Lanyard for ID Badge"
type input "United States"
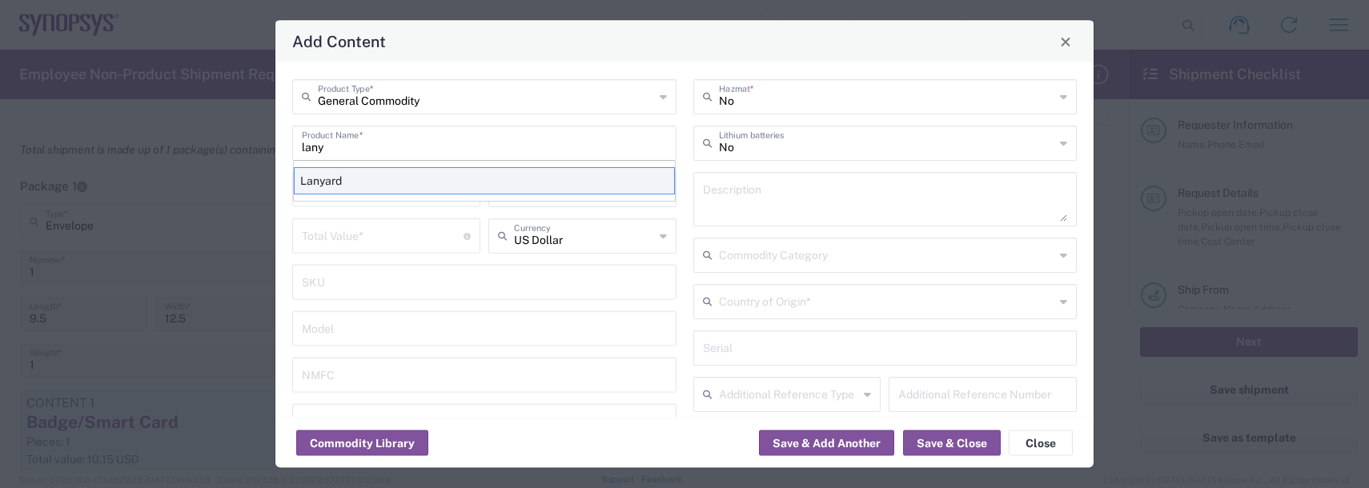
type input "5609.00.3000"
type input "BIS"
type input "EAR99"
type input "NLR - No License Required"
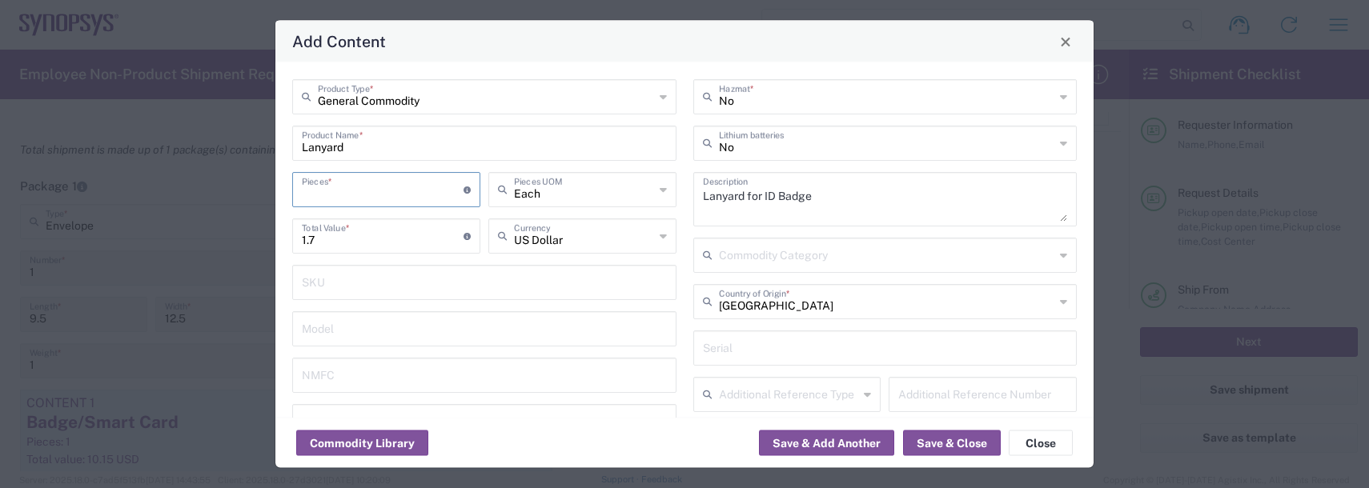
click at [320, 193] on input "number" at bounding box center [383, 189] width 162 height 28
type input "1"
click at [794, 453] on button "Save & Add Another" at bounding box center [826, 444] width 135 height 26
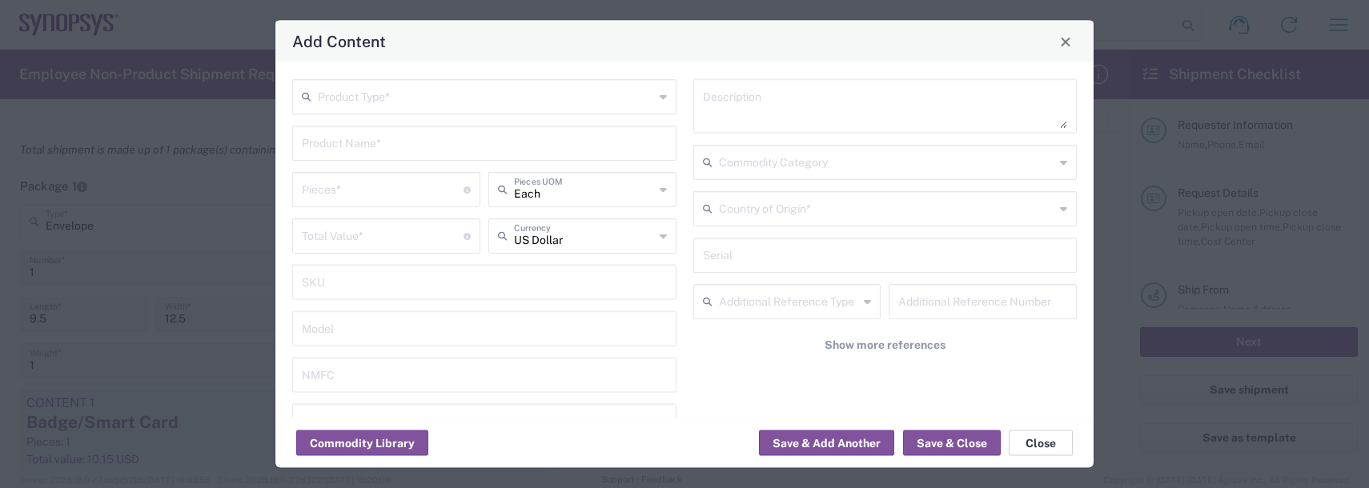
click at [1046, 445] on button "Close" at bounding box center [1041, 444] width 64 height 26
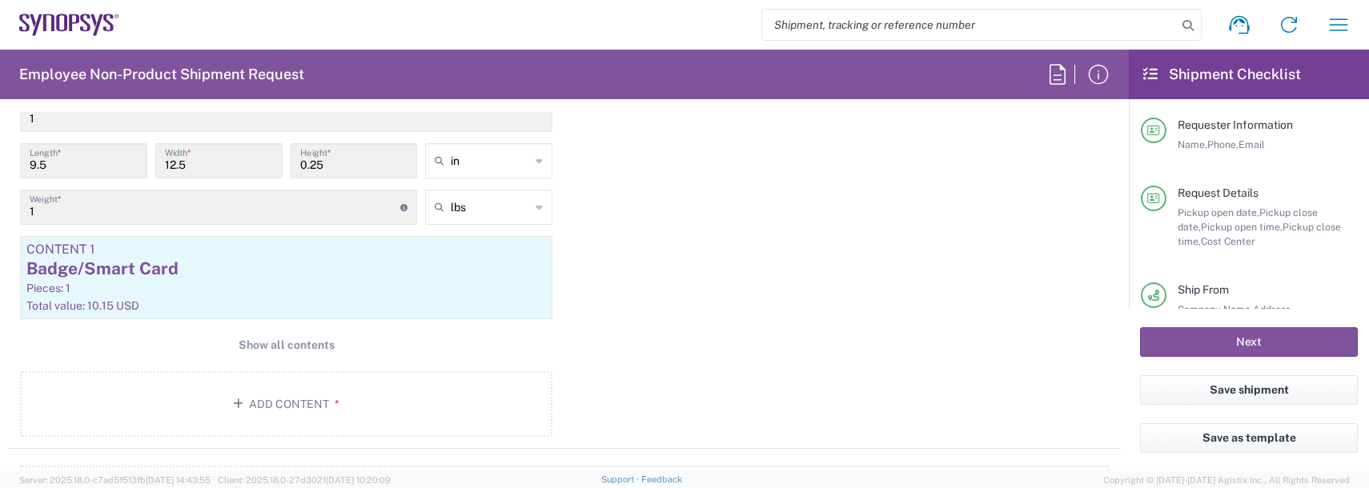
scroll to position [1521, 0]
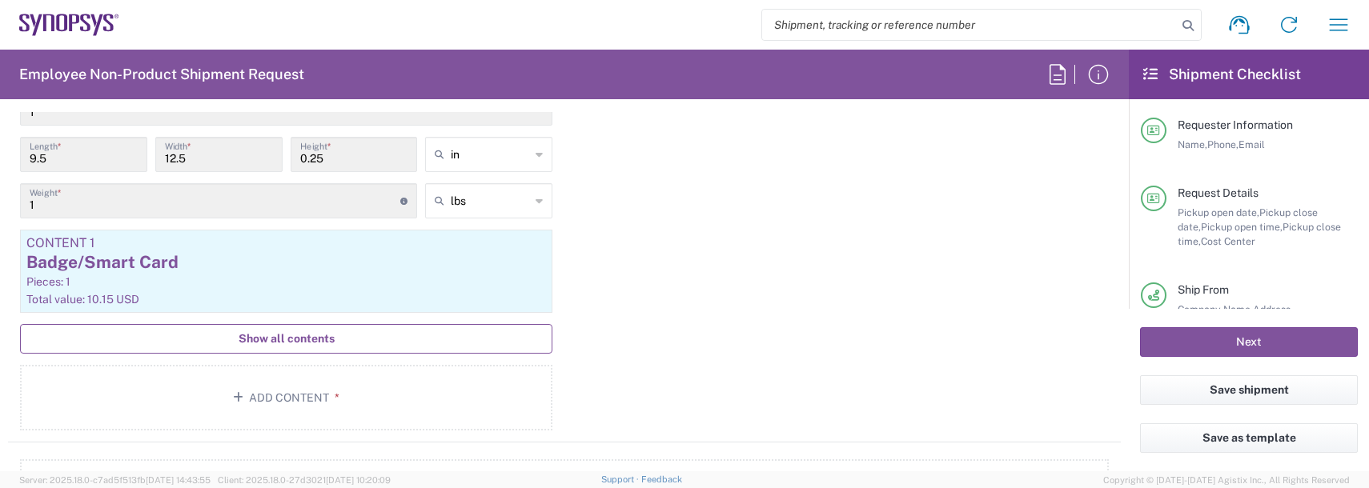
click at [270, 328] on button "Show all contents" at bounding box center [286, 339] width 532 height 30
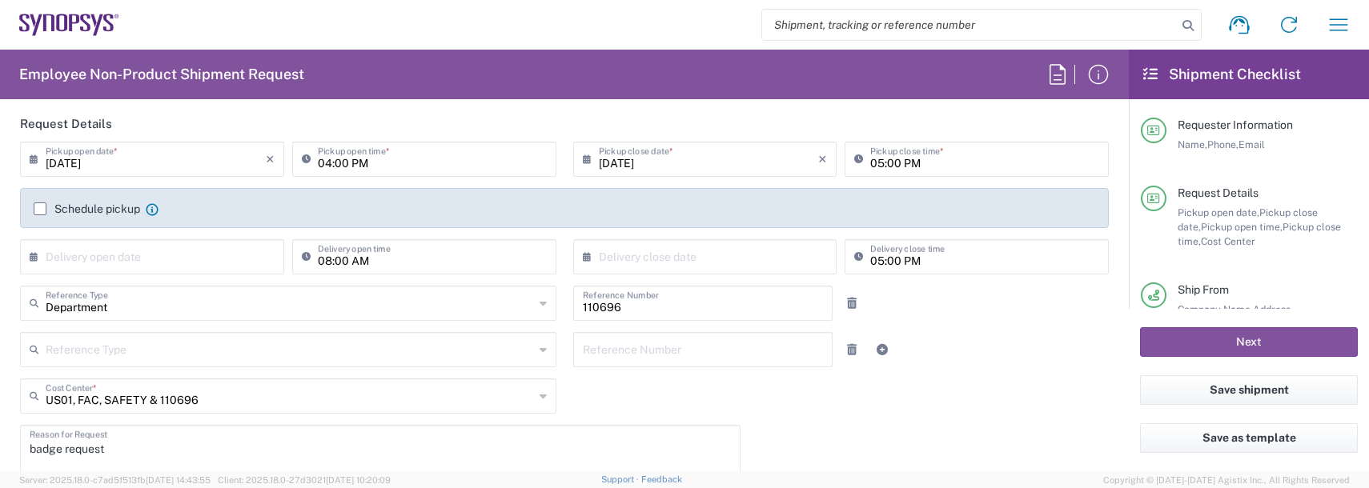
scroll to position [160, 0]
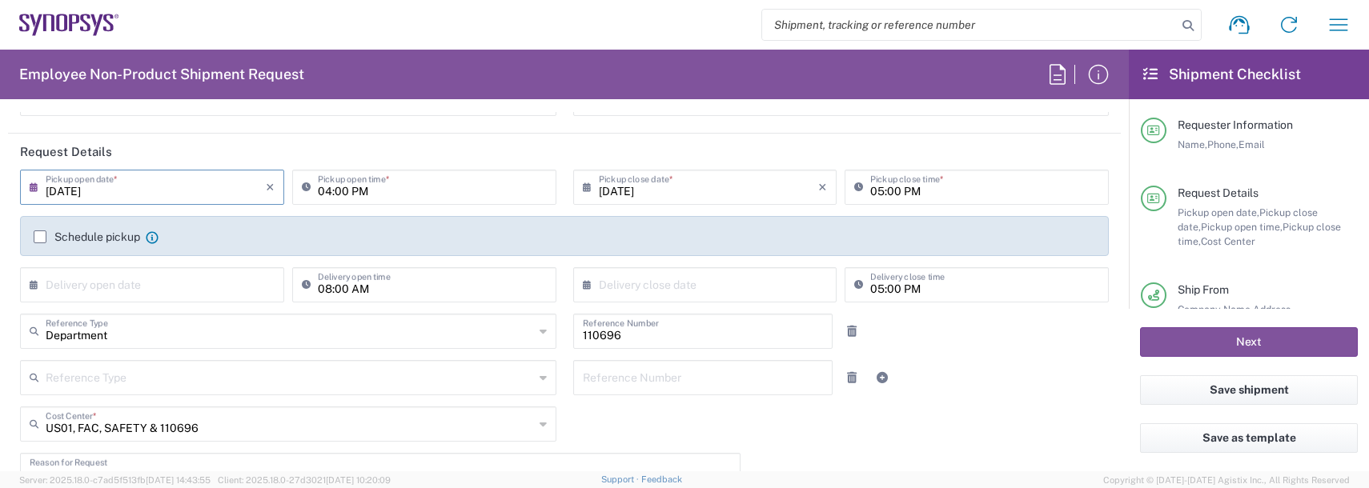
click at [104, 191] on input "09/08/2025" at bounding box center [156, 186] width 220 height 28
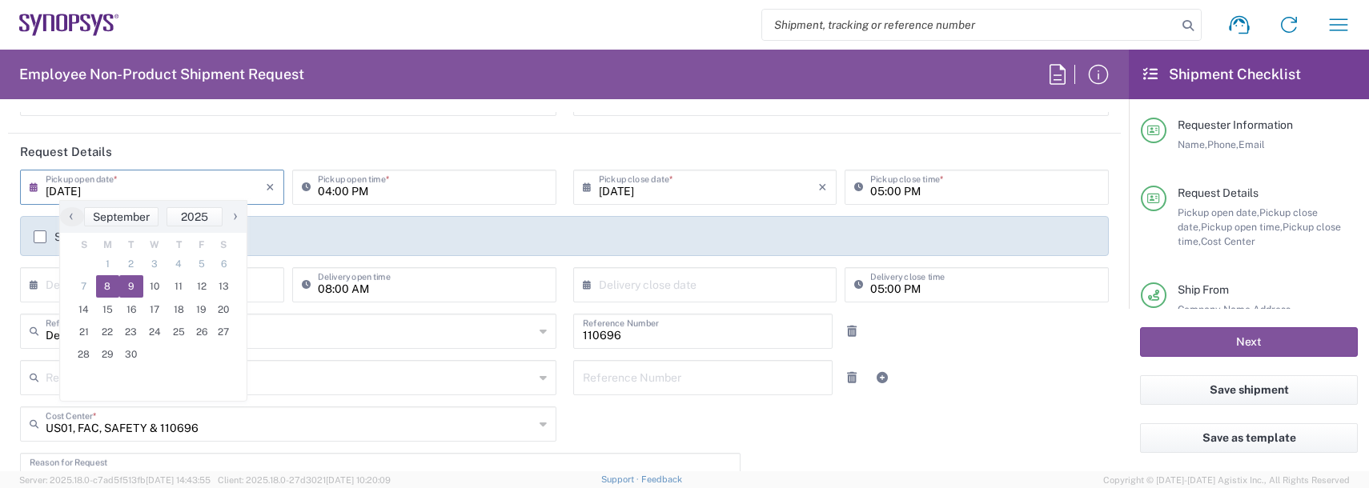
click at [123, 283] on span "9" at bounding box center [131, 286] width 24 height 22
type input "09/09/2025"
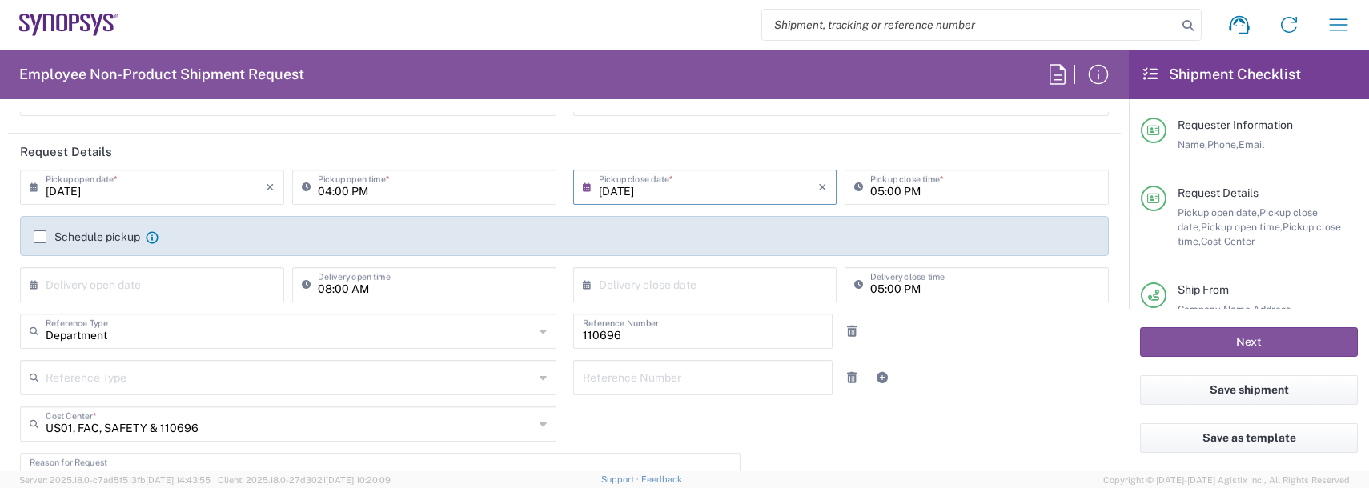
click at [39, 231] on label "Schedule pickup" at bounding box center [87, 237] width 106 height 13
click at [40, 237] on input "Schedule pickup" at bounding box center [40, 237] width 0 height 0
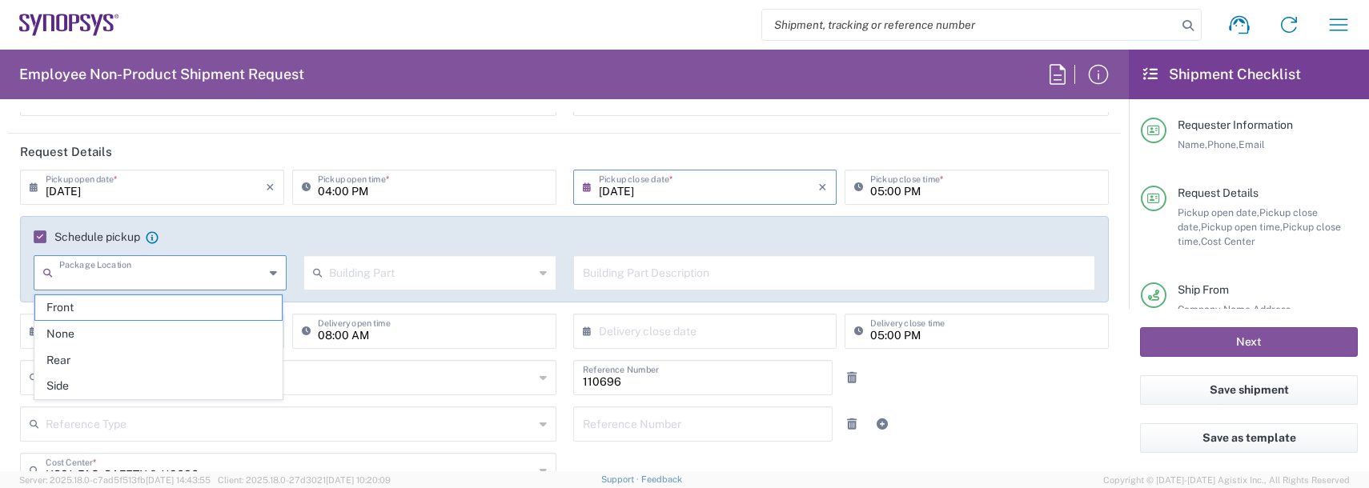
click at [188, 270] on input "text" at bounding box center [161, 272] width 205 height 28
click at [392, 271] on input "text" at bounding box center [431, 272] width 205 height 28
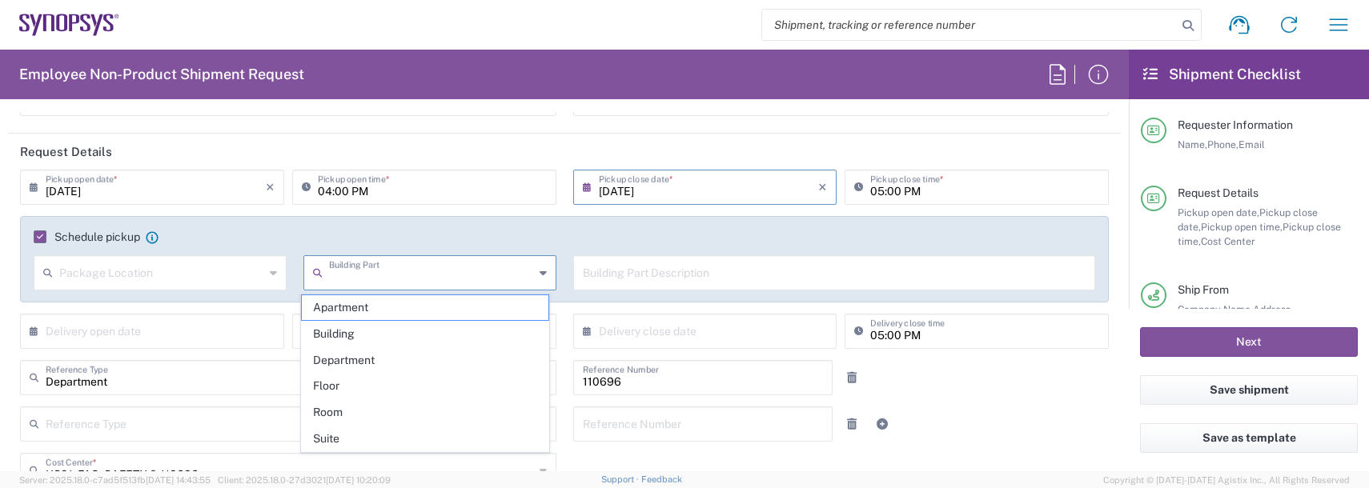
click at [392, 271] on input "text" at bounding box center [431, 272] width 205 height 28
click at [634, 260] on input "text" at bounding box center [835, 272] width 504 height 28
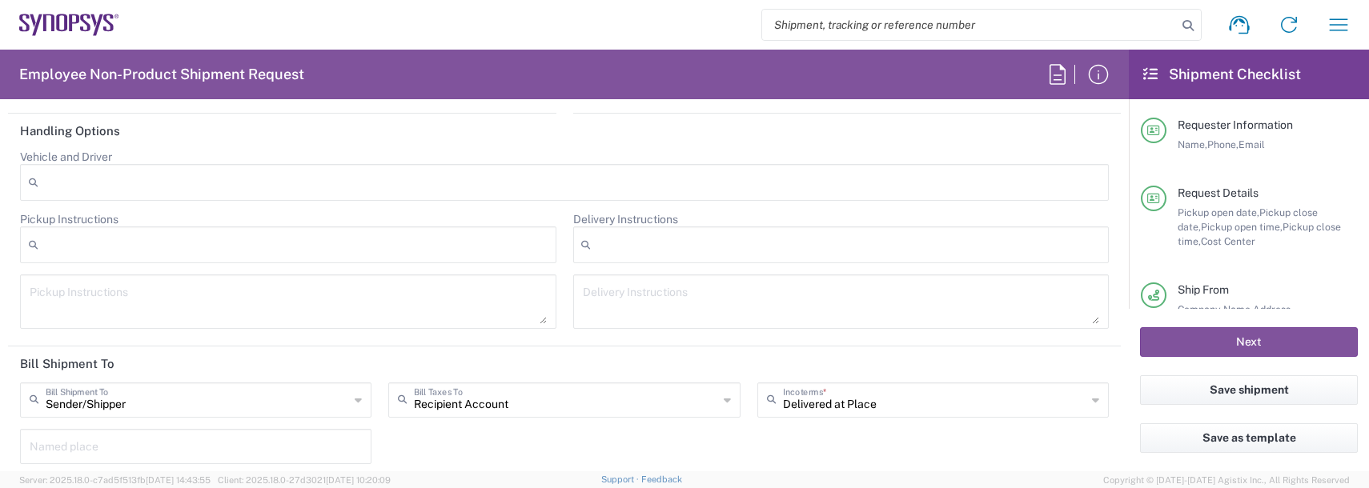
scroll to position [2719, 0]
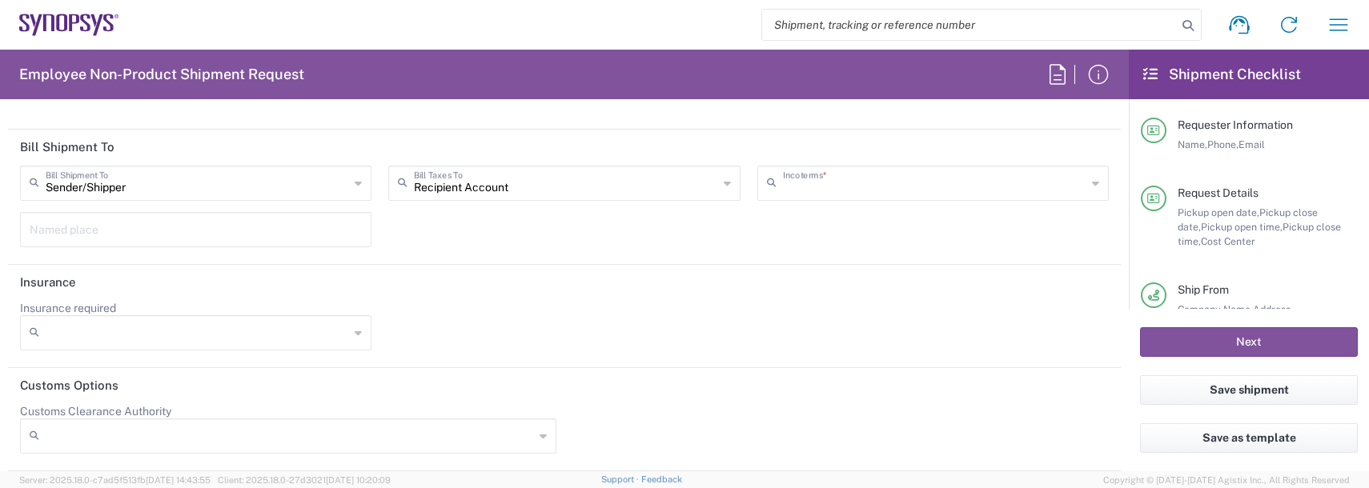
click at [810, 175] on input "text" at bounding box center [934, 182] width 303 height 28
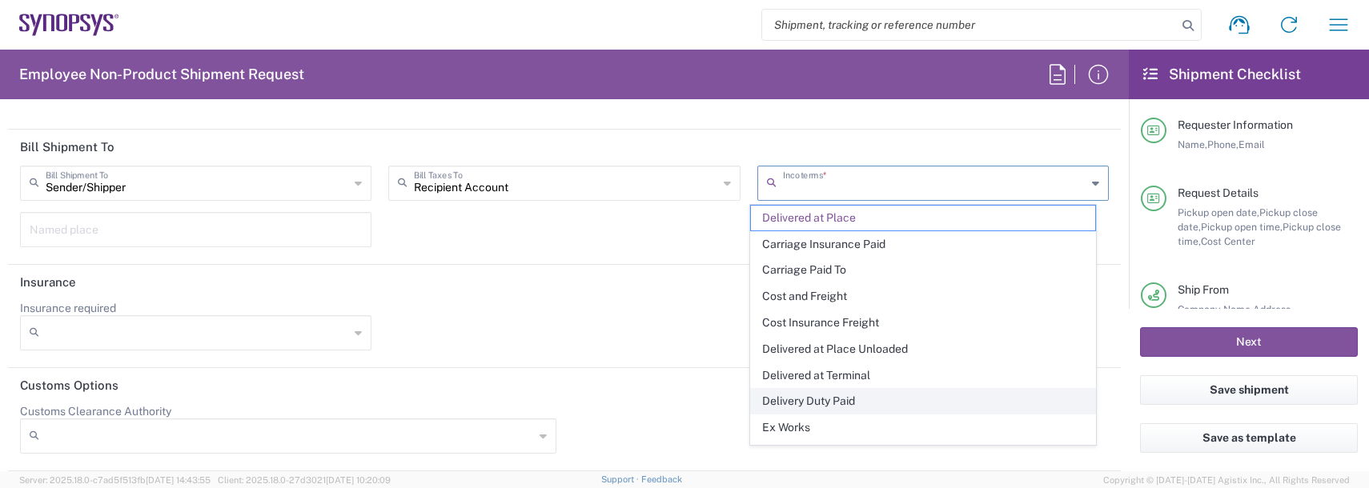
click at [809, 406] on span "Delivery Duty Paid" at bounding box center [923, 401] width 344 height 25
type input "Sender/Shipper"
type input "Delivery Duty Paid"
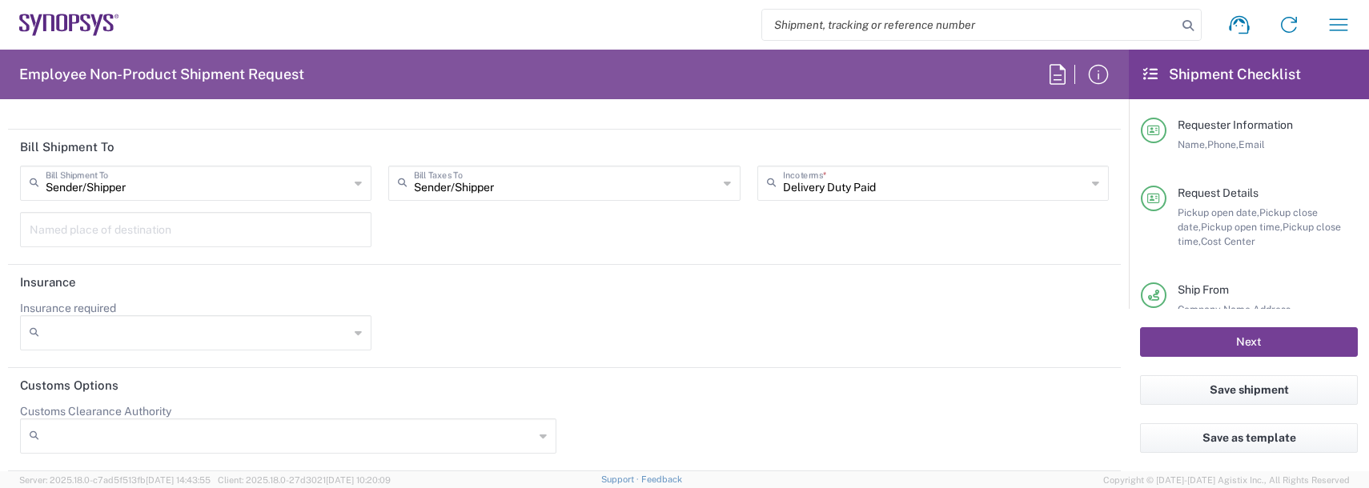
click at [1293, 344] on button "Next" at bounding box center [1249, 343] width 218 height 30
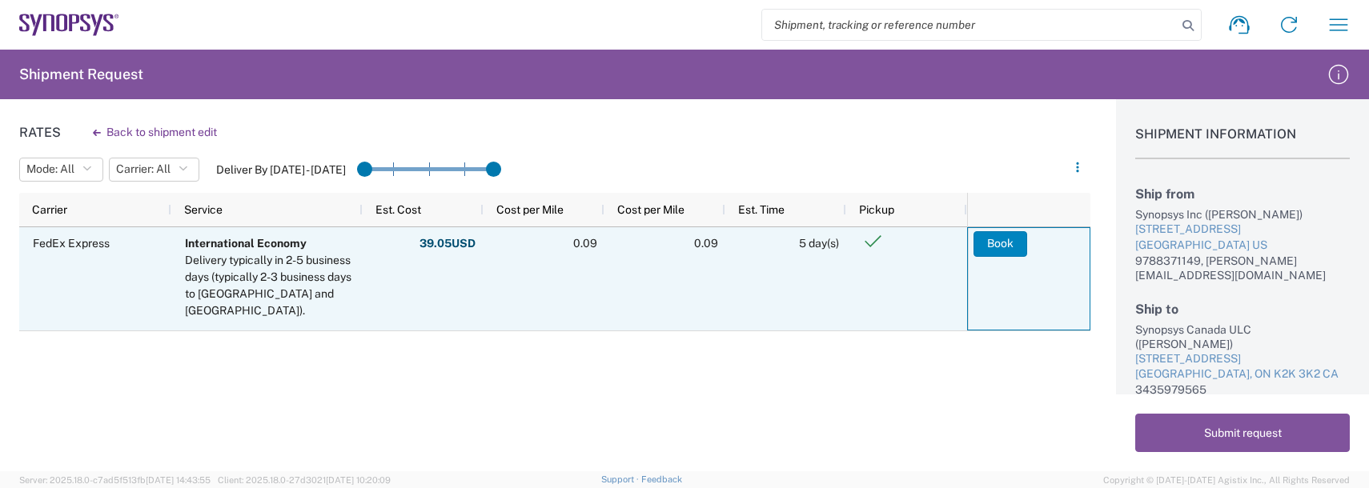
click at [1010, 239] on button "Book" at bounding box center [1001, 244] width 54 height 26
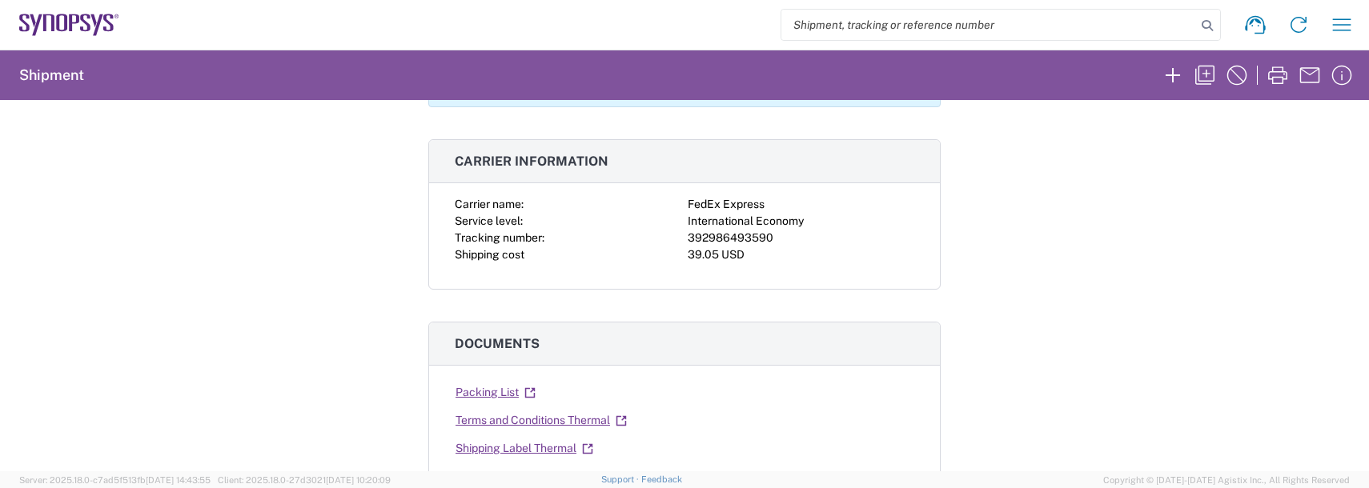
scroll to position [400, 0]
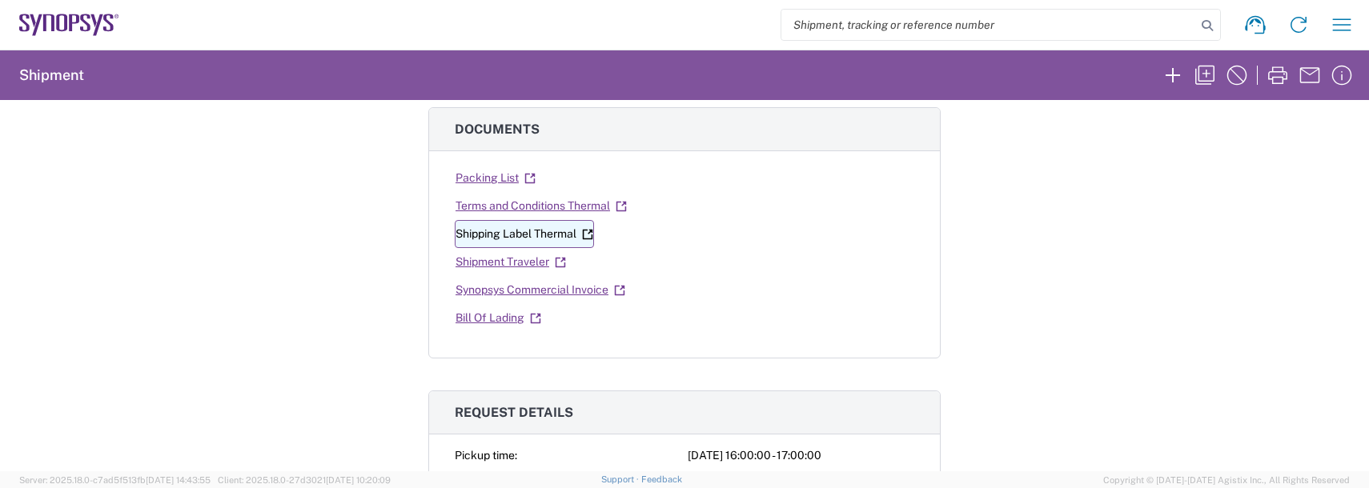
click at [497, 234] on link "Shipping Label Thermal" at bounding box center [524, 234] width 139 height 28
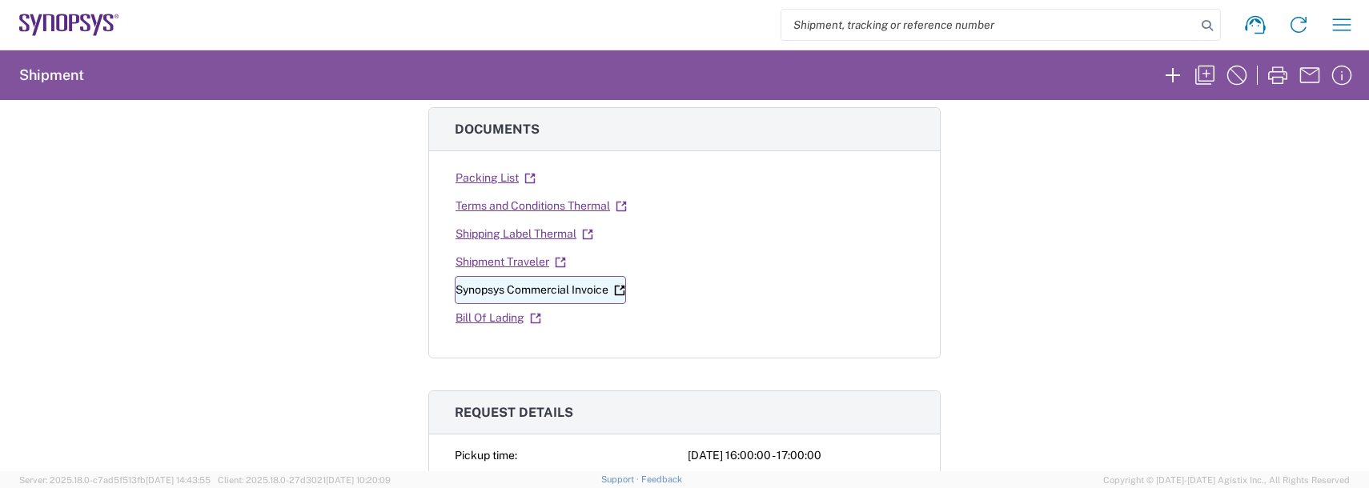
click at [490, 291] on link "Synopsys Commercial Invoice" at bounding box center [540, 290] width 171 height 28
drag, startPoint x: 1341, startPoint y: 23, endPoint x: 1330, endPoint y: 28, distance: 12.2
click at [1340, 22] on icon "button" at bounding box center [1342, 25] width 26 height 26
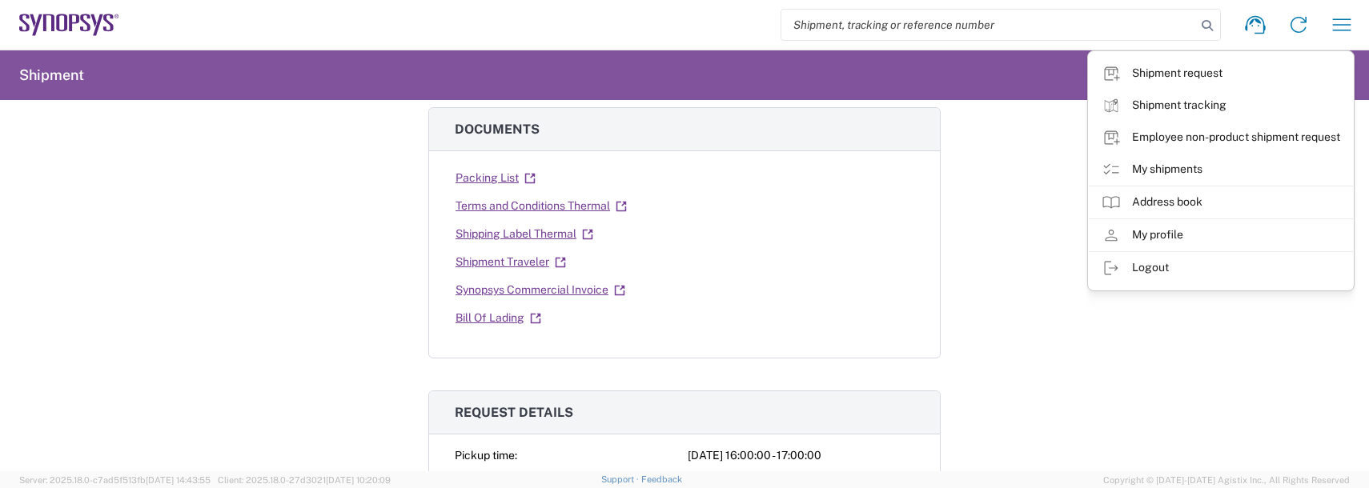
click at [1210, 134] on link "Employee non-product shipment request" at bounding box center [1221, 138] width 264 height 32
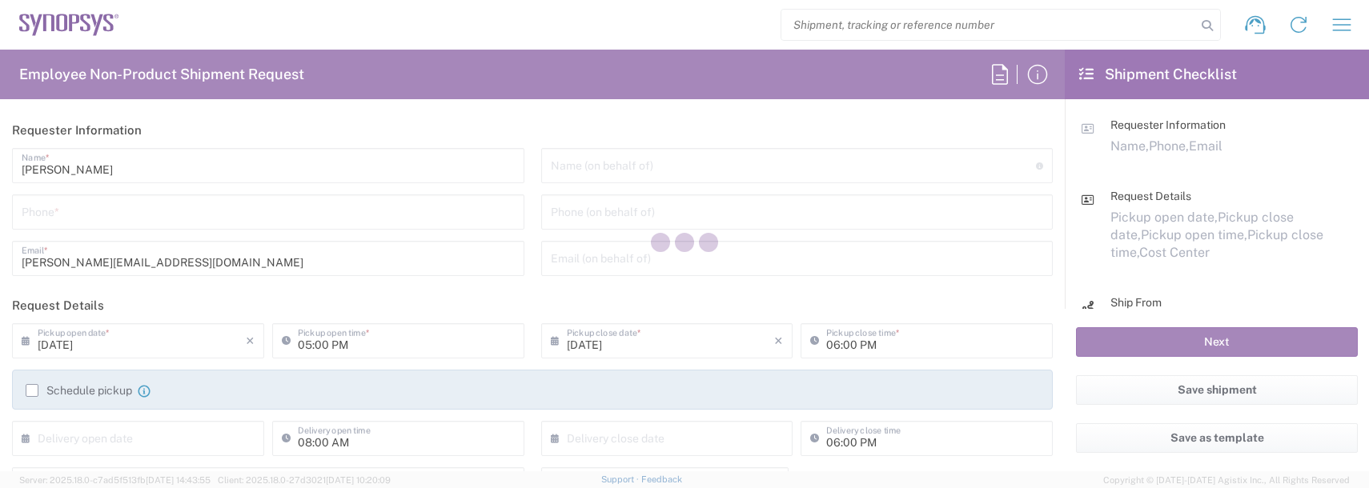
type input "US01, FAC, SAFETY & 110696"
type input "Massachusetts"
